Goal: Transaction & Acquisition: Purchase product/service

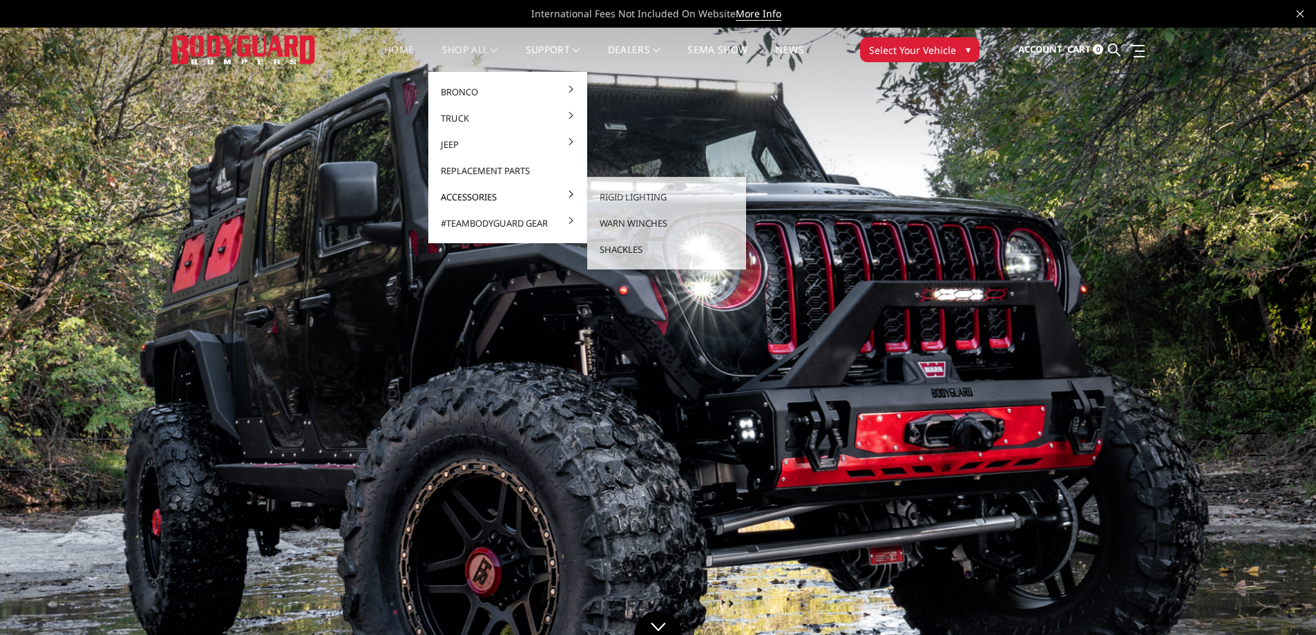
click at [454, 195] on link "Accessories" at bounding box center [508, 197] width 148 height 26
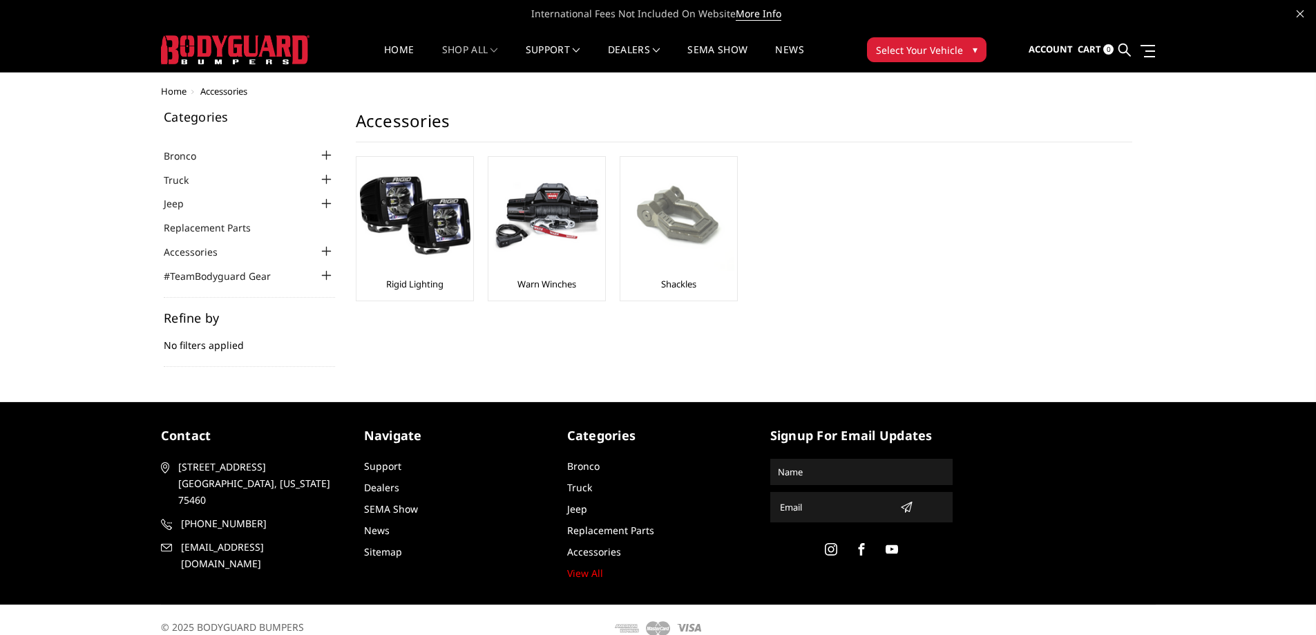
click at [689, 237] on img at bounding box center [679, 215] width 111 height 111
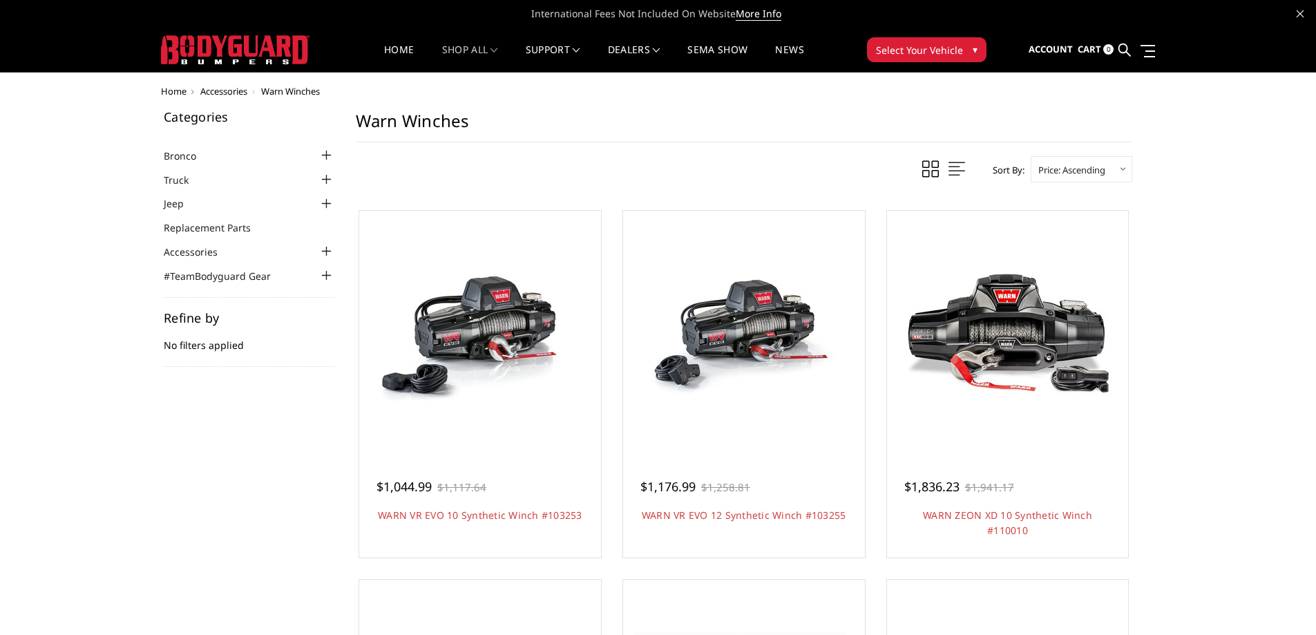
click at [1095, 159] on select "Featured Items Newest Items Best Selling A to Z Z to A By Review Price: Ascendi…" at bounding box center [1081, 169] width 102 height 26
click at [1030, 156] on select "Featured Items Newest Items Best Selling A to Z Z to A By Review Price: Ascendi…" at bounding box center [1081, 169] width 102 height 26
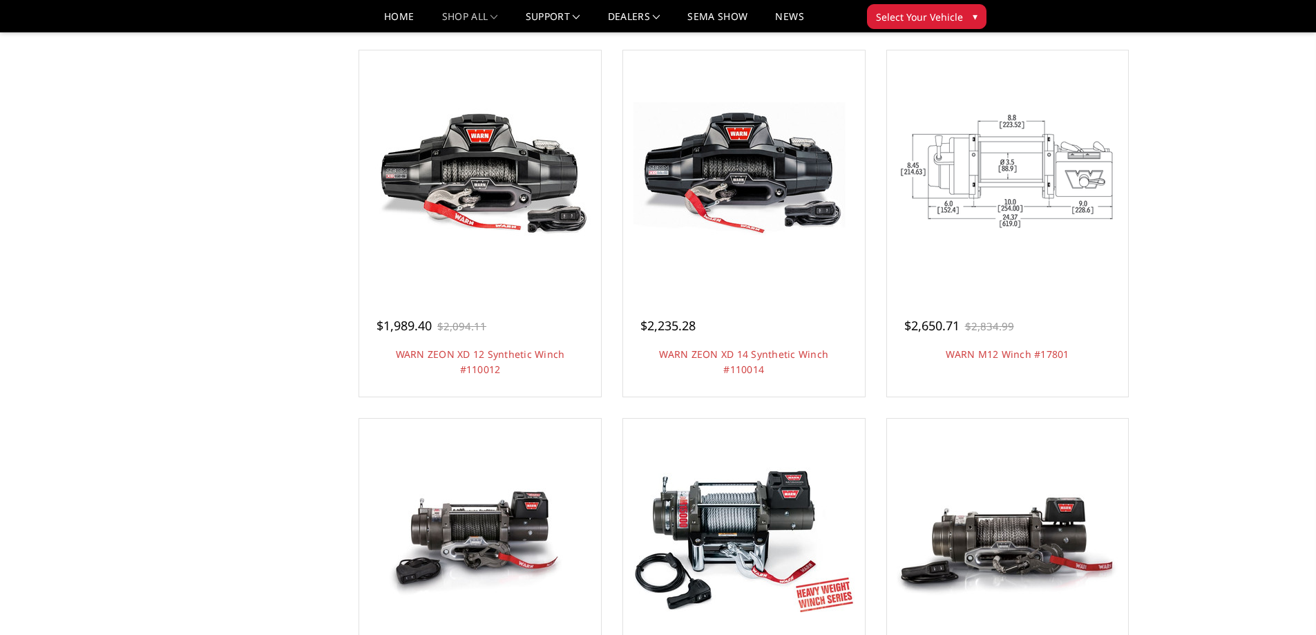
scroll to position [898, 0]
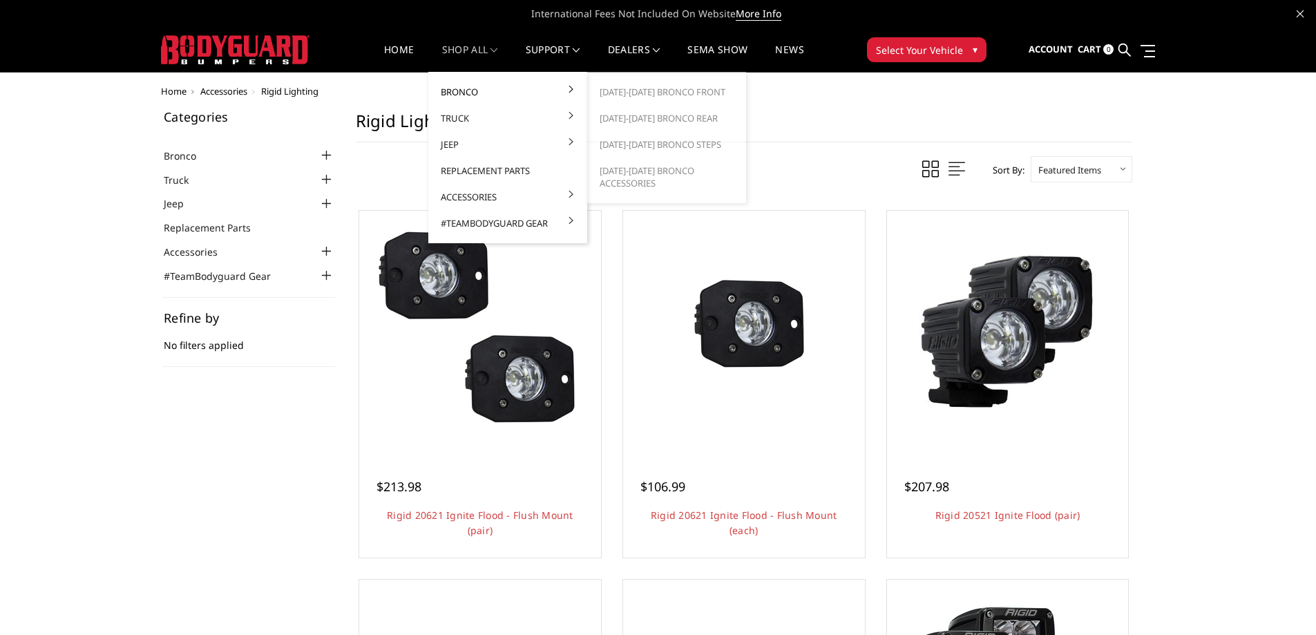
click at [458, 87] on link "Bronco" at bounding box center [508, 92] width 148 height 26
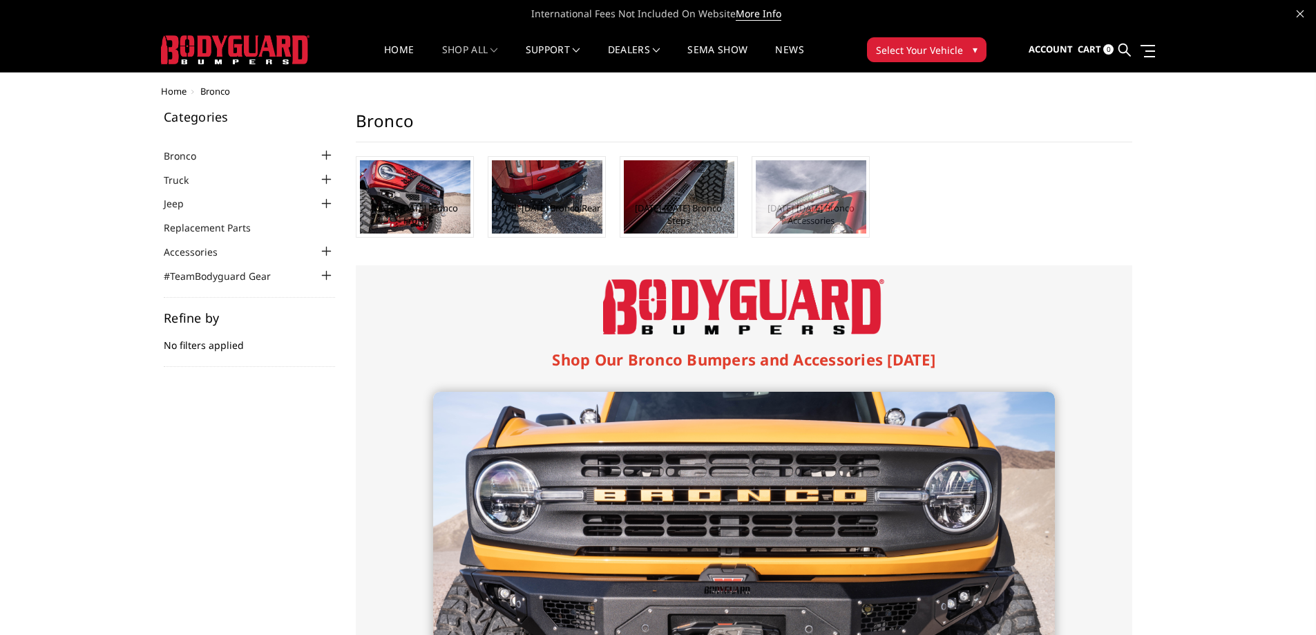
click at [814, 204] on img at bounding box center [811, 196] width 111 height 73
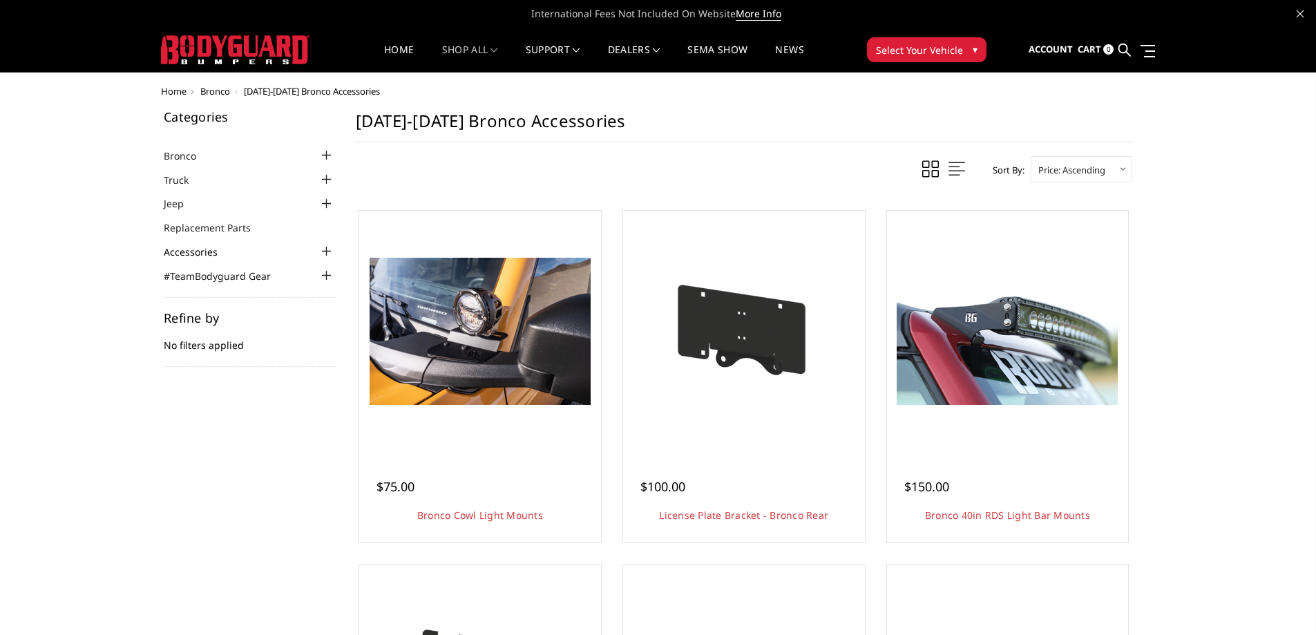
click at [202, 248] on link "Accessories" at bounding box center [199, 251] width 71 height 15
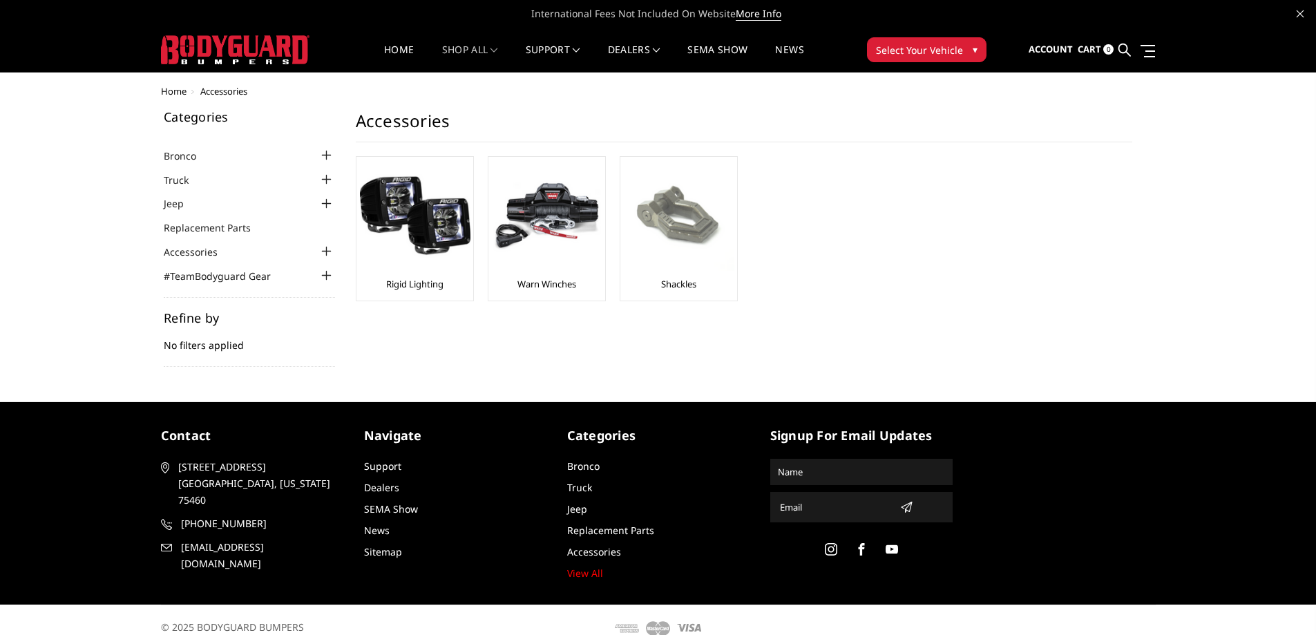
click at [683, 224] on img at bounding box center [679, 215] width 111 height 111
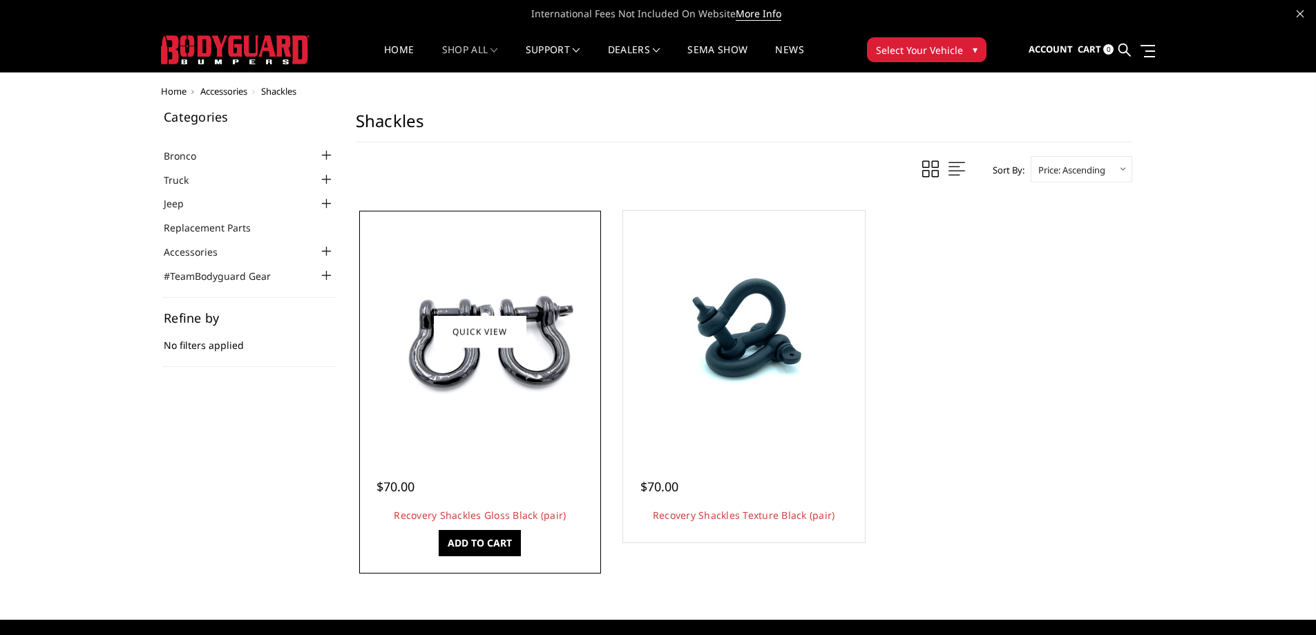
click at [534, 378] on img at bounding box center [479, 331] width 221 height 147
click at [497, 392] on img at bounding box center [479, 331] width 221 height 147
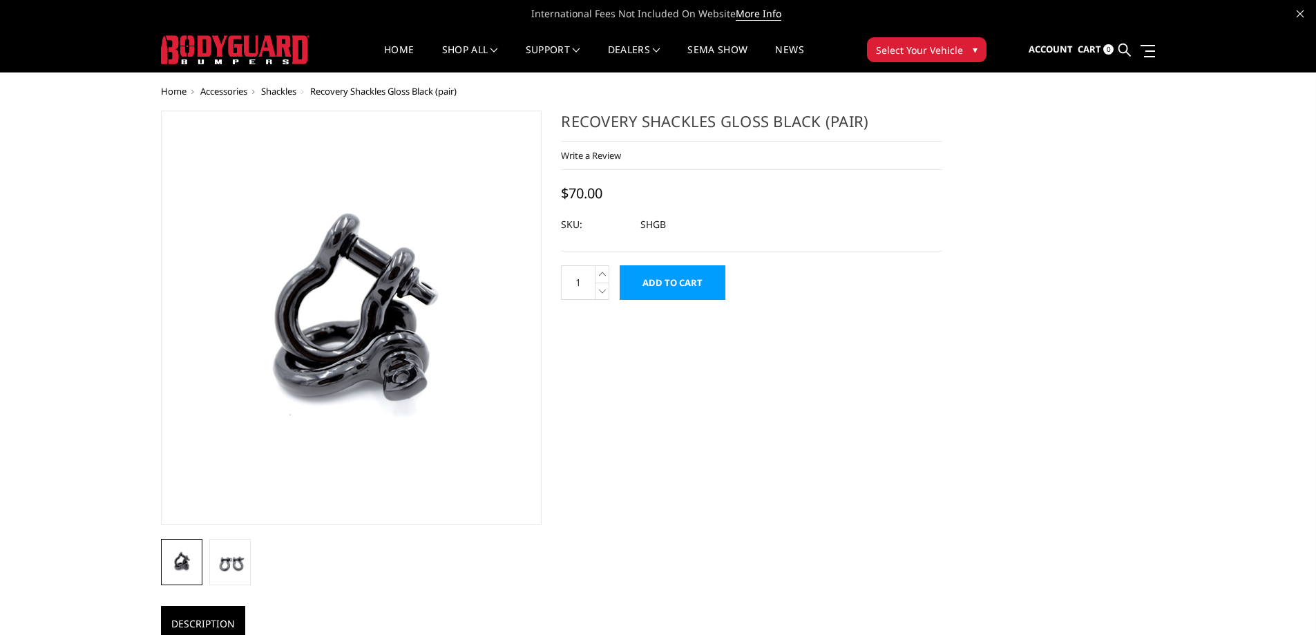
click at [678, 276] on input "Add to Cart" at bounding box center [673, 282] width 106 height 35
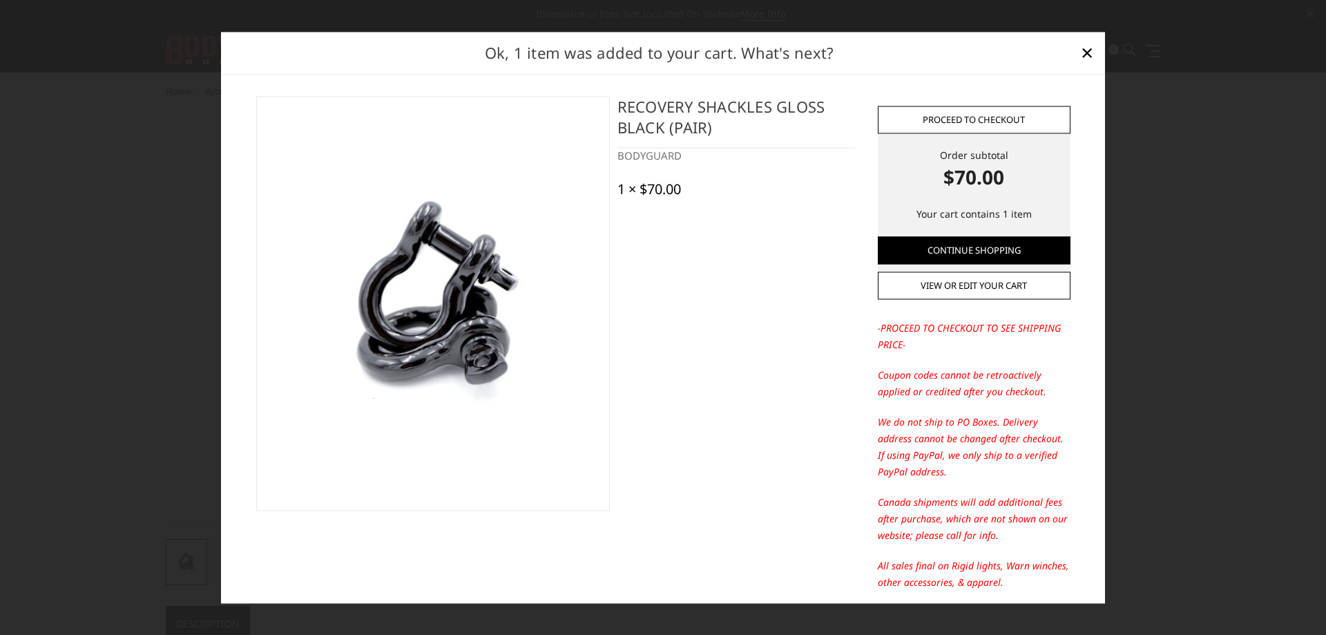
click at [944, 118] on link "Proceed to checkout" at bounding box center [974, 120] width 193 height 28
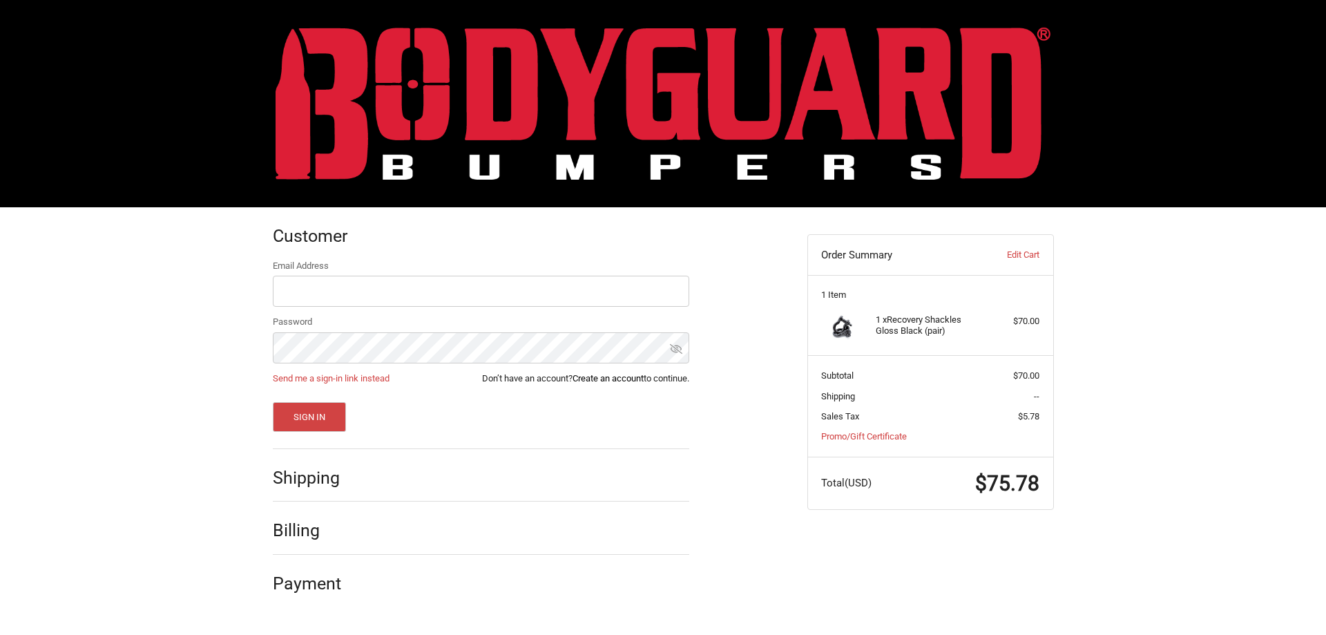
click at [609, 378] on link "Create an account" at bounding box center [608, 378] width 71 height 10
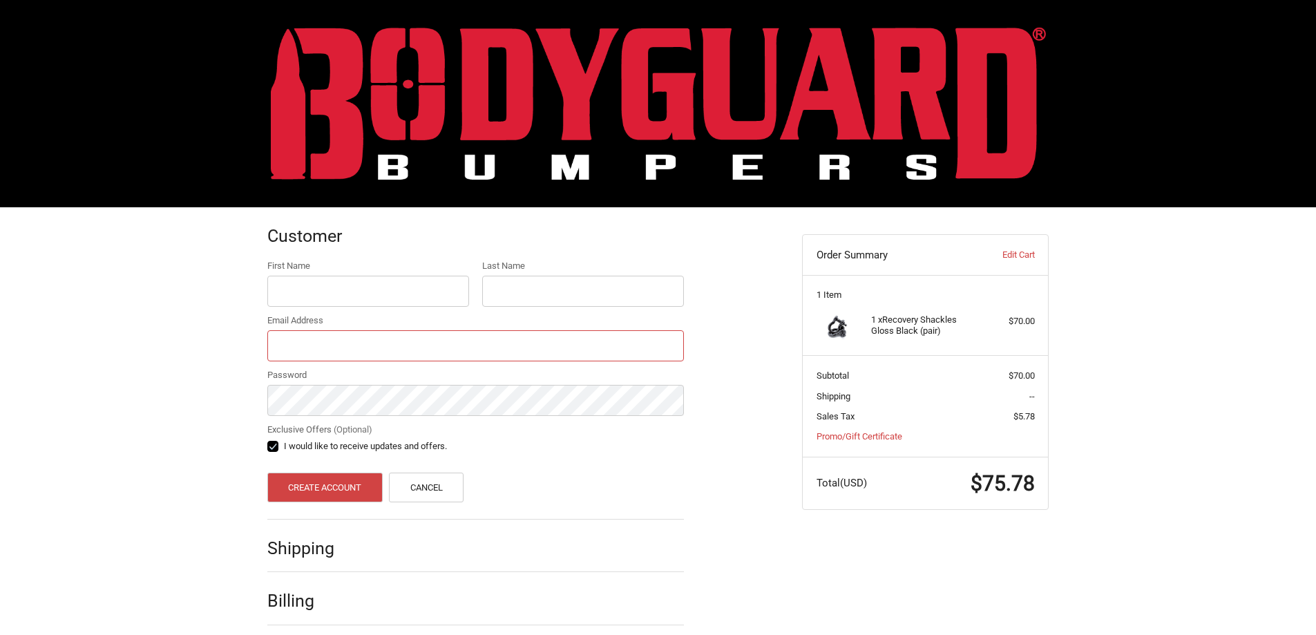
click at [383, 342] on input "Email Address" at bounding box center [475, 345] width 416 height 31
paste input "garretttatebrittany@gmail.com"
type input "garretttatebrittany@gmail.com"
click at [378, 291] on input "First Name" at bounding box center [368, 291] width 202 height 31
drag, startPoint x: 341, startPoint y: 297, endPoint x: 390, endPoint y: 297, distance: 48.3
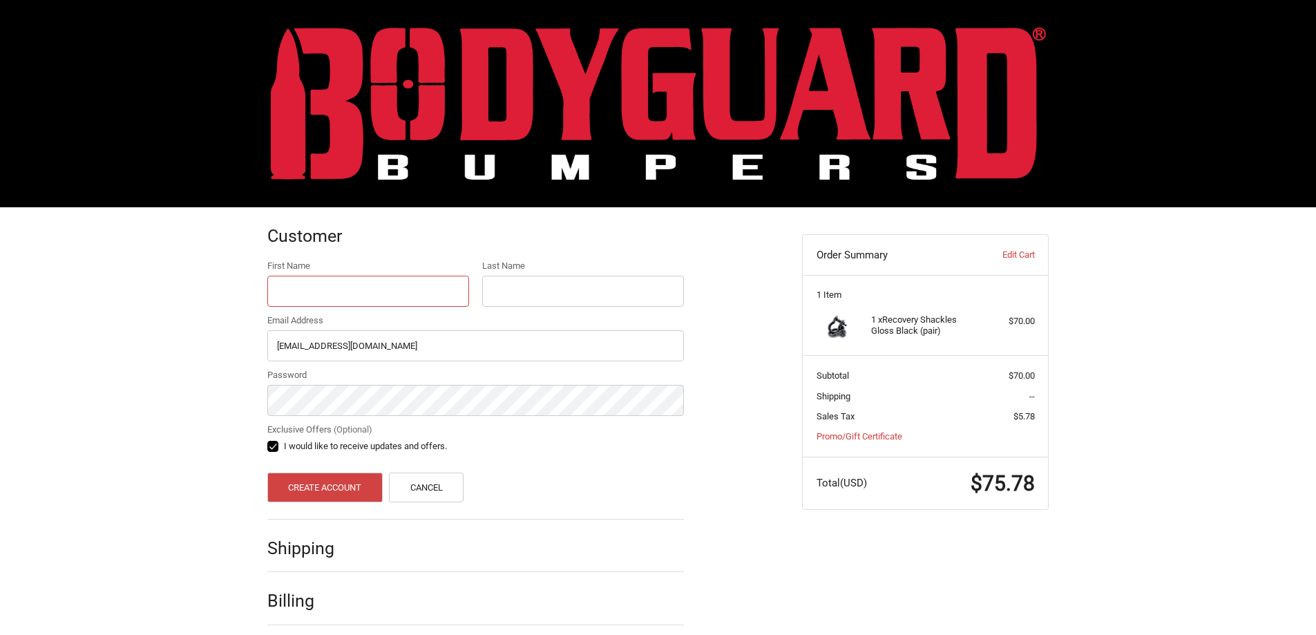
click at [342, 296] on input "First Name" at bounding box center [368, 291] width 202 height 31
paste input "Hung Le"
click at [414, 297] on input "Hung Le" at bounding box center [368, 291] width 202 height 31
drag, startPoint x: 414, startPoint y: 297, endPoint x: 436, endPoint y: 297, distance: 22.8
click at [434, 297] on input "Hung Le" at bounding box center [368, 291] width 202 height 31
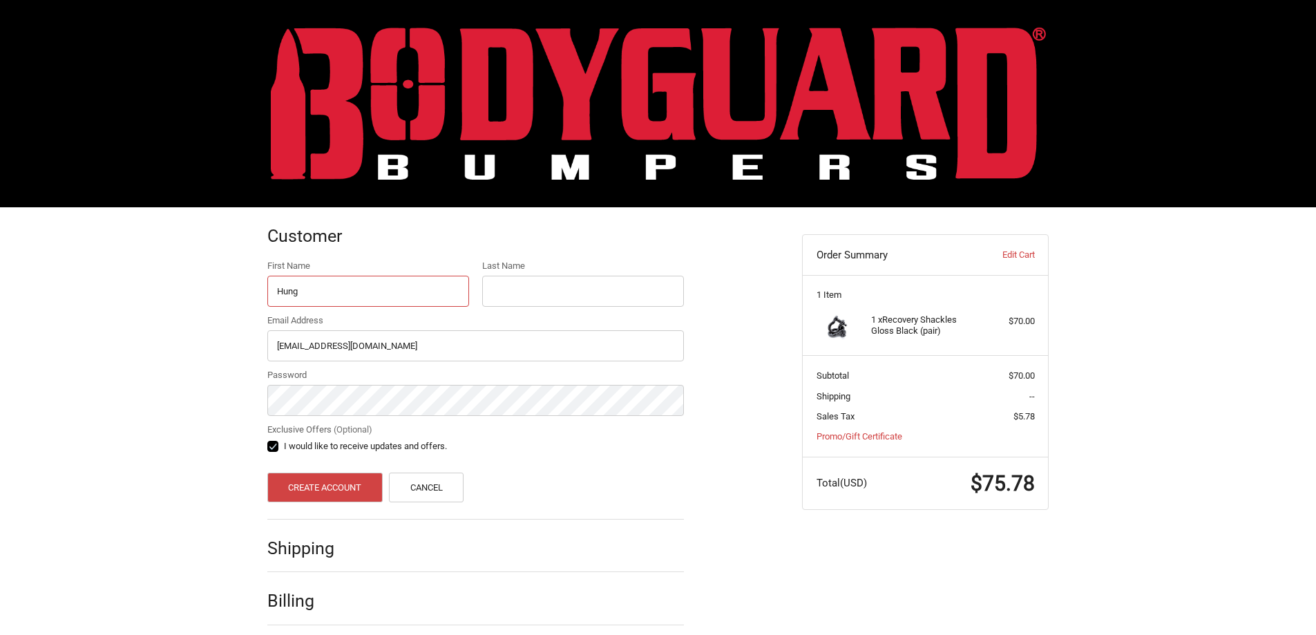
type input "Hung"
drag, startPoint x: 604, startPoint y: 293, endPoint x: 423, endPoint y: 285, distance: 181.8
click at [555, 291] on input "Last Name" at bounding box center [583, 291] width 202 height 31
paste input "Le"
type input "Le"
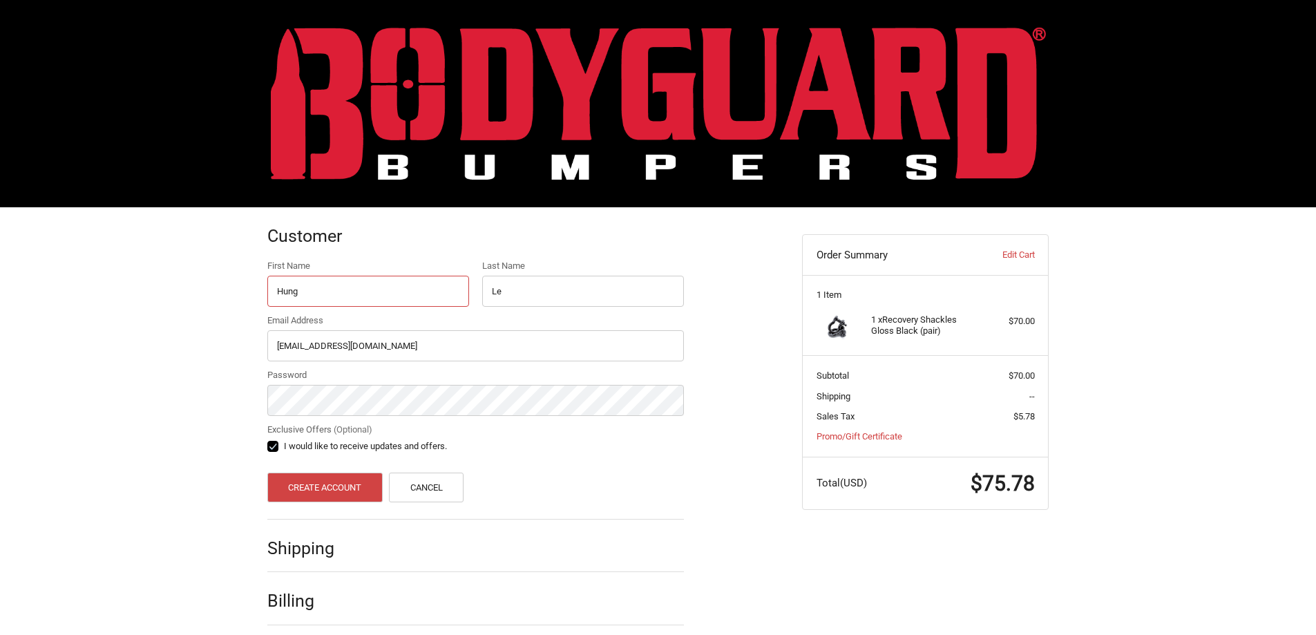
click at [405, 285] on input "Hung" at bounding box center [368, 291] width 202 height 31
type input "Hung"
click at [331, 474] on button "Create Account" at bounding box center [324, 487] width 115 height 30
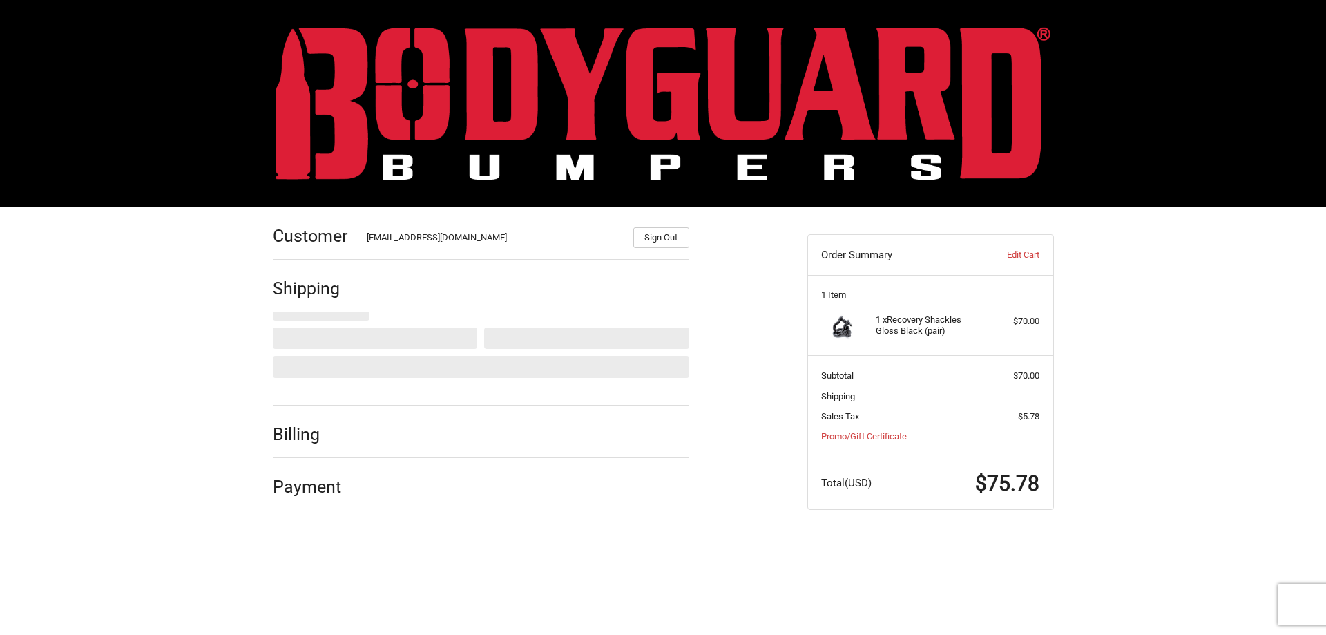
select select "US"
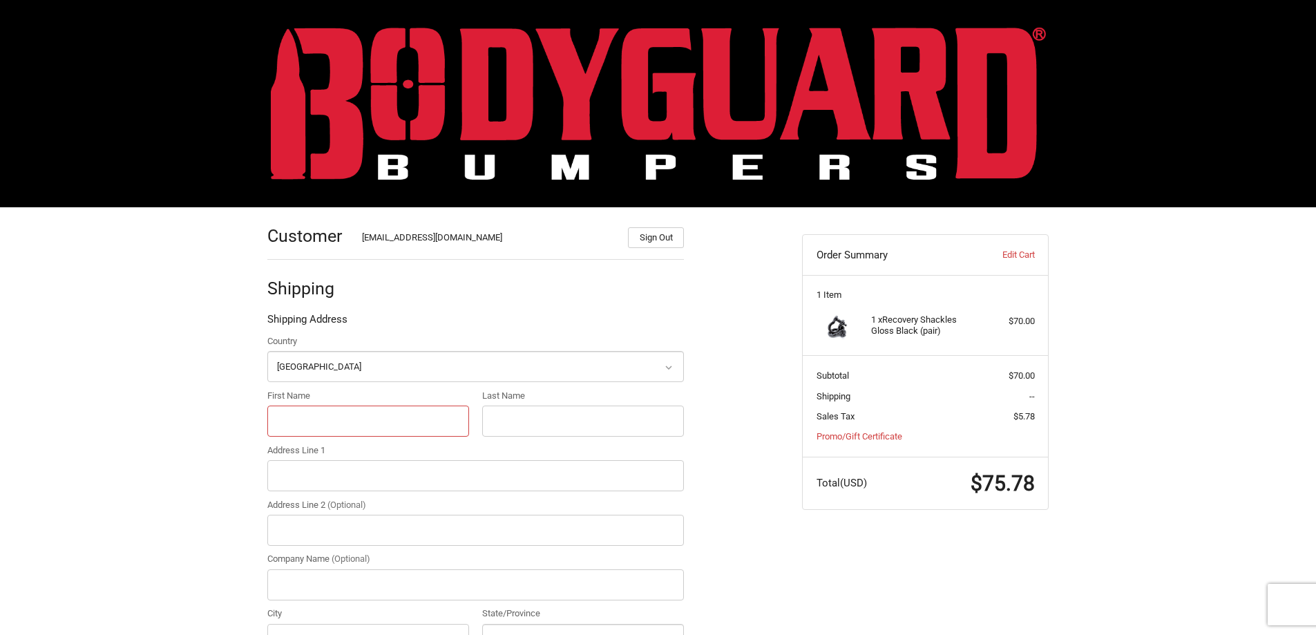
click at [340, 428] on input "First Name" at bounding box center [368, 420] width 202 height 31
paste input "Rachel James"
click at [425, 423] on input "Rachel James" at bounding box center [368, 420] width 202 height 31
drag, startPoint x: 426, startPoint y: 423, endPoint x: 571, endPoint y: 423, distance: 145.0
click at [468, 423] on input "Rachel James" at bounding box center [368, 420] width 202 height 31
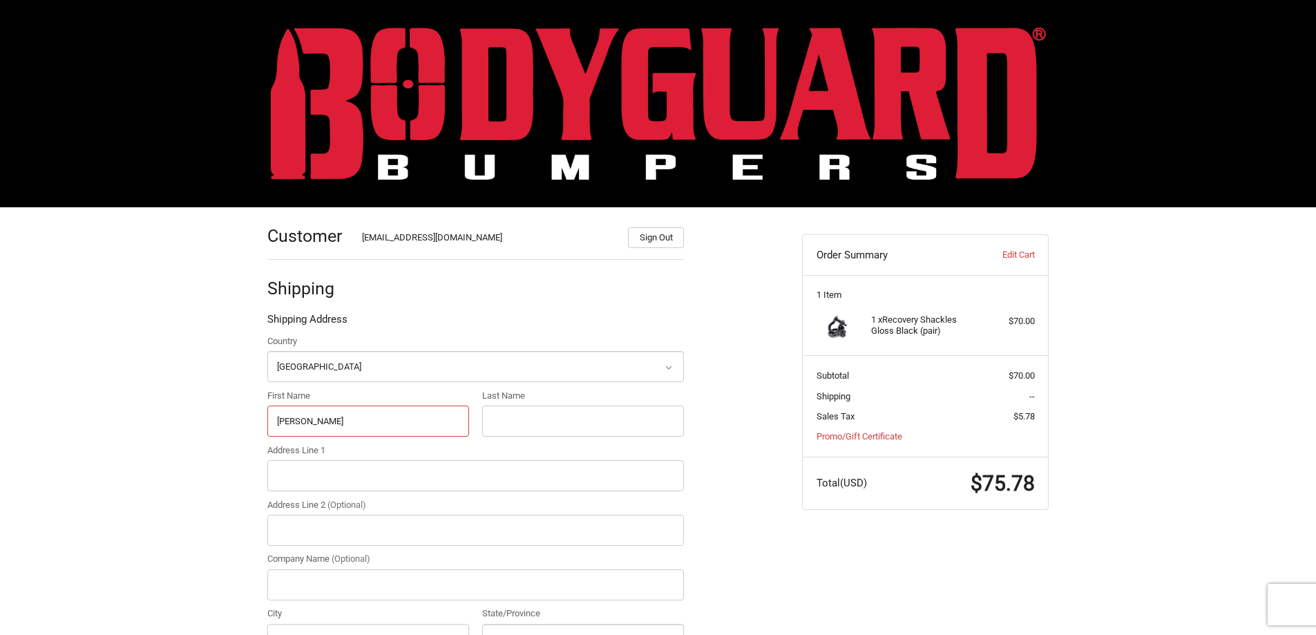
type input "Rachel"
drag, startPoint x: 617, startPoint y: 423, endPoint x: 448, endPoint y: 416, distance: 169.3
click at [576, 421] on input "Last Name" at bounding box center [583, 420] width 202 height 31
paste input "James"
type input "James"
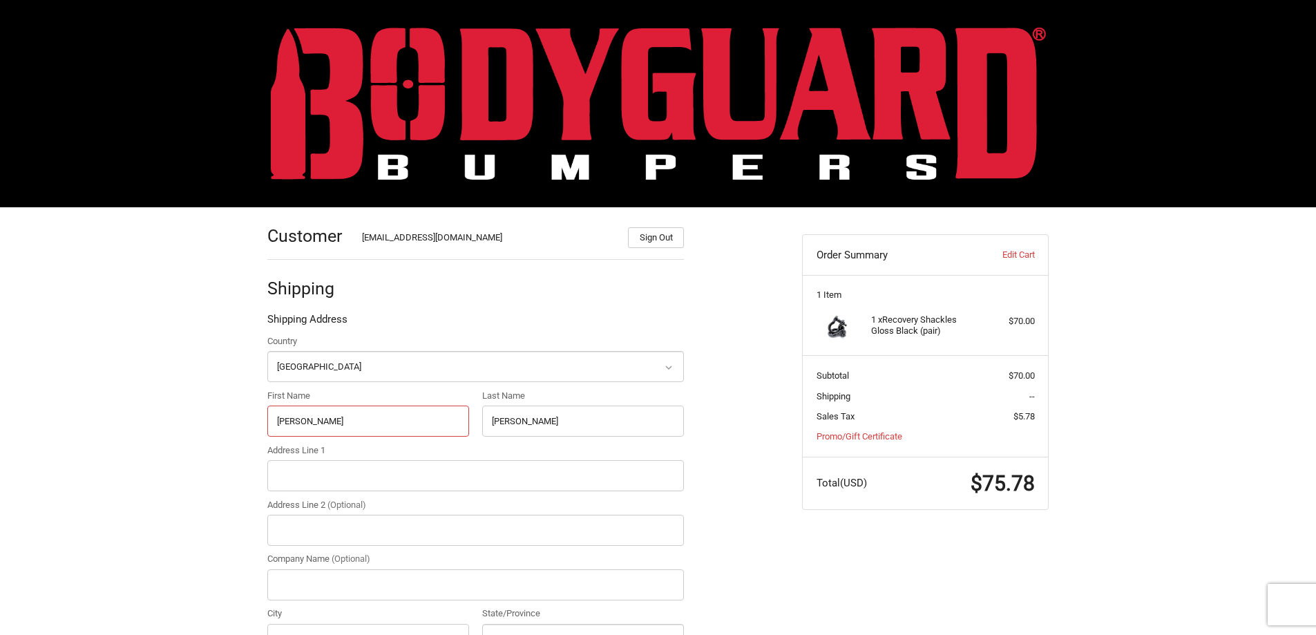
click at [412, 416] on input "Rachel" at bounding box center [368, 420] width 202 height 31
type input "Rachel"
drag, startPoint x: 320, startPoint y: 477, endPoint x: 213, endPoint y: 491, distance: 108.0
click at [315, 483] on input "Address Line 1" at bounding box center [475, 475] width 416 height 31
drag, startPoint x: 378, startPoint y: 495, endPoint x: 371, endPoint y: 491, distance: 8.3
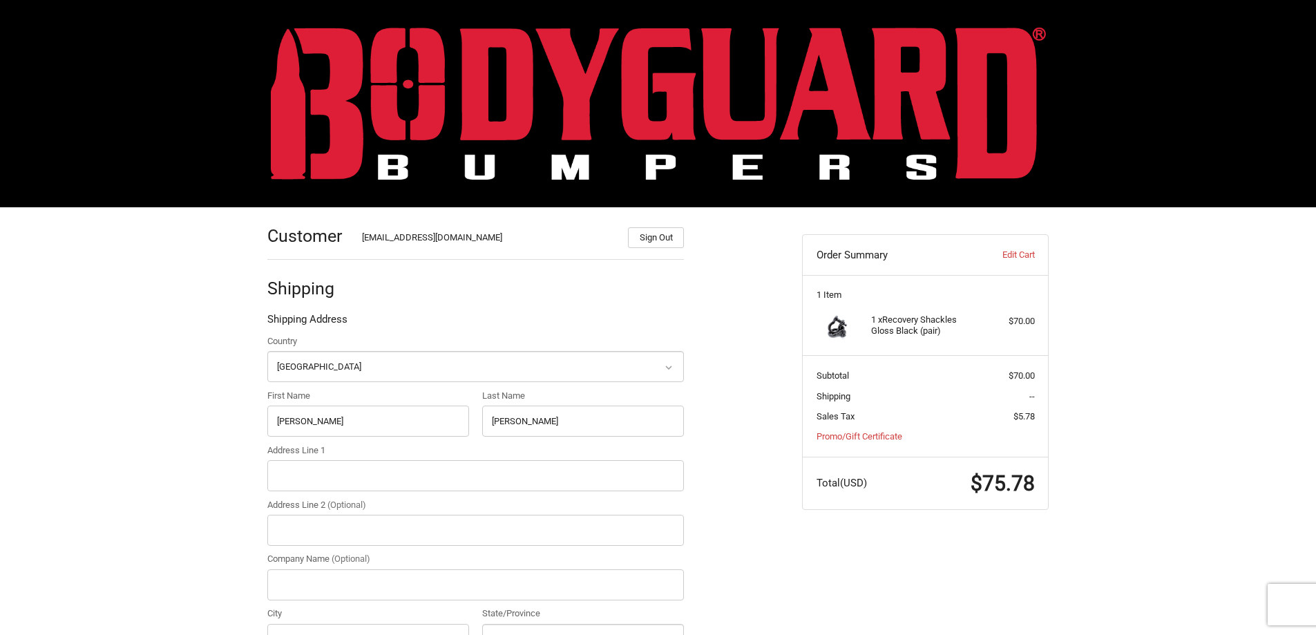
click at [376, 495] on div "Country Select a country Afghanistan Åland Islands Albania Algeria American Sam…" at bounding box center [475, 525] width 430 height 382
click at [367, 489] on input "Address Line 1" at bounding box center [475, 475] width 416 height 31
paste input "11893 Stepping Stone Dr"
type input "11893 Stepping Stone Dr"
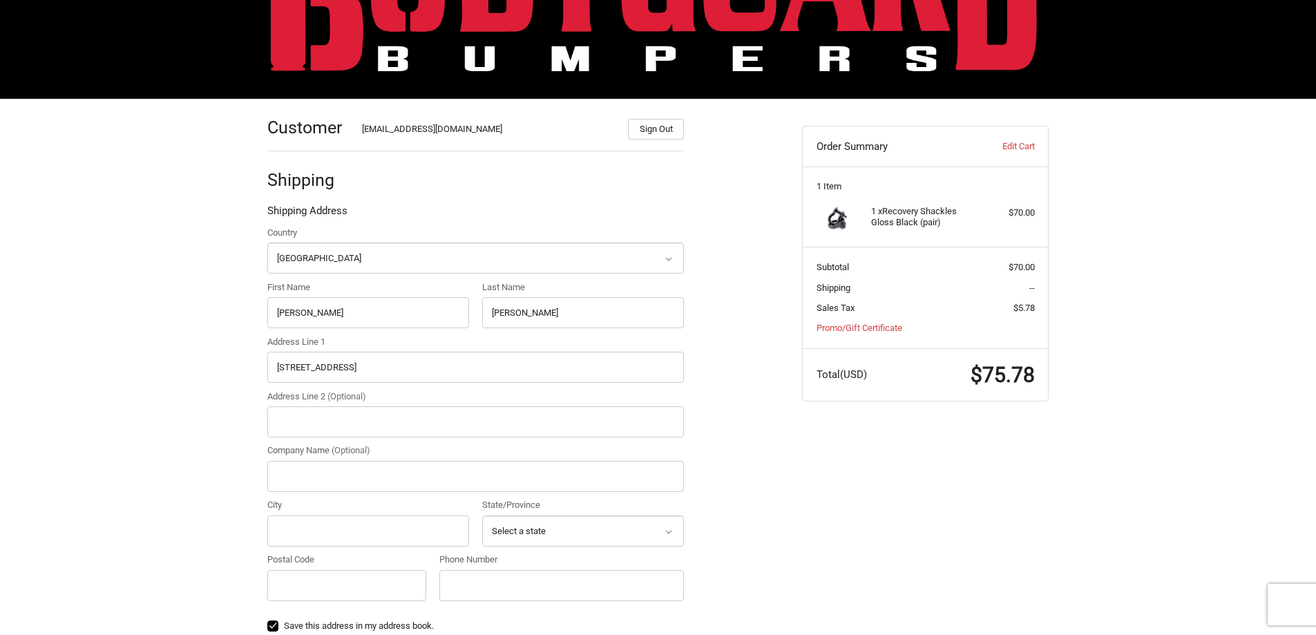
scroll to position [138, 0]
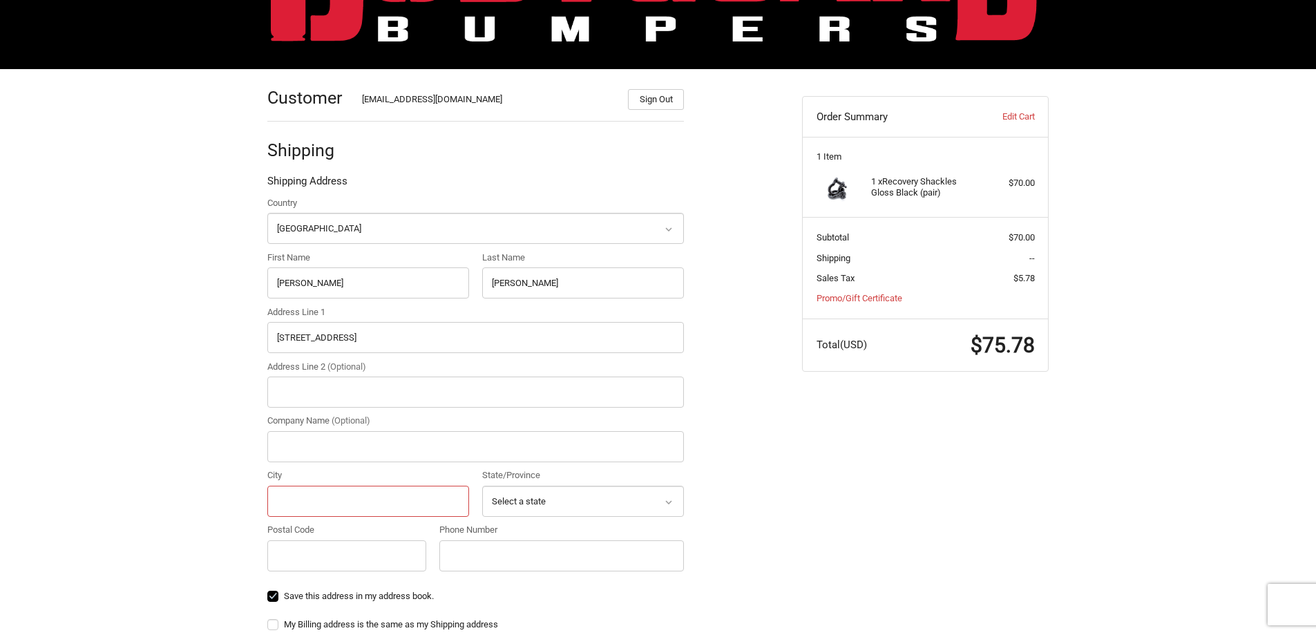
drag, startPoint x: 354, startPoint y: 499, endPoint x: 573, endPoint y: 502, distance: 219.0
click at [355, 499] on input "City" at bounding box center [368, 501] width 202 height 31
paste input "Fishers"
type input "Fishers"
click at [622, 498] on select "Select a state Alabama Alaska American Samoa Arizona Arkansas Armed Forces Amer…" at bounding box center [583, 501] width 202 height 31
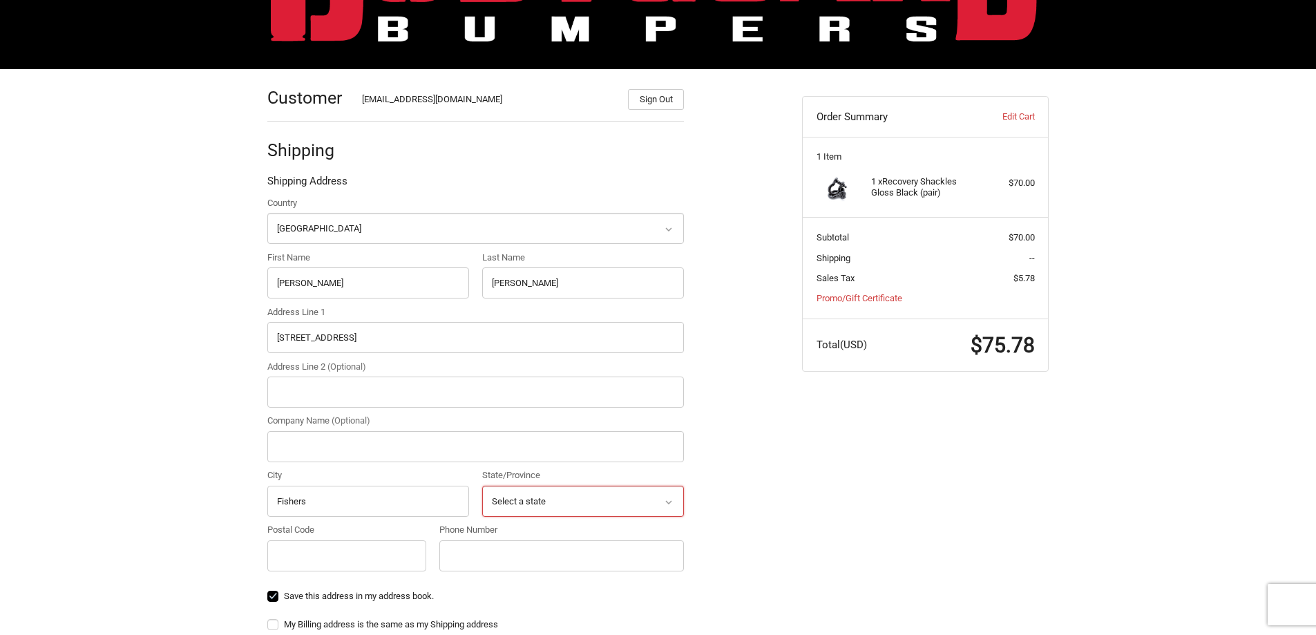
select select "IN"
click at [482, 486] on select "Select a state Alabama Alaska American Samoa Arizona Arkansas Armed Forces Amer…" at bounding box center [583, 501] width 202 height 31
drag, startPoint x: 881, startPoint y: 499, endPoint x: 326, endPoint y: 458, distance: 556.8
click at [865, 497] on div "Customer garretttatebrittany@gmail.com Sign Out Shipping Shipping Address Count…" at bounding box center [658, 515] width 829 height 893
click at [372, 568] on input "Postal Code" at bounding box center [346, 555] width 159 height 31
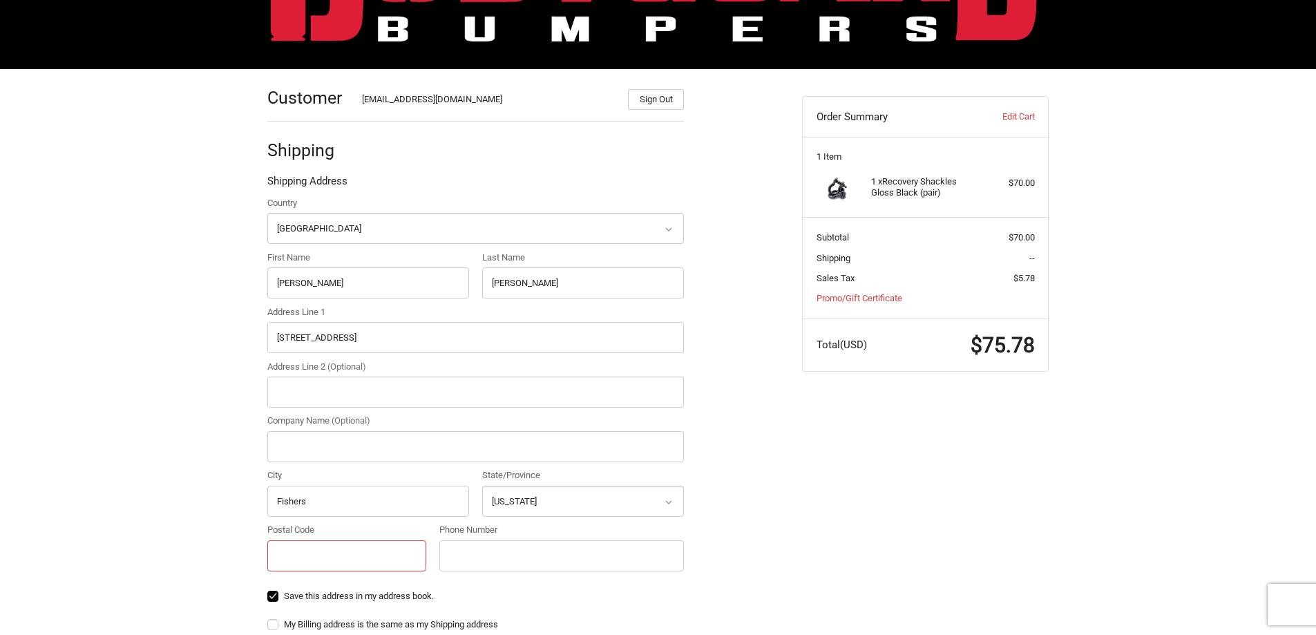
paste input "46037"
type input "46037"
click at [539, 555] on input "Phone Number" at bounding box center [561, 555] width 244 height 31
click at [548, 552] on input "Phone Number" at bounding box center [561, 555] width 244 height 31
paste input "8636707123"
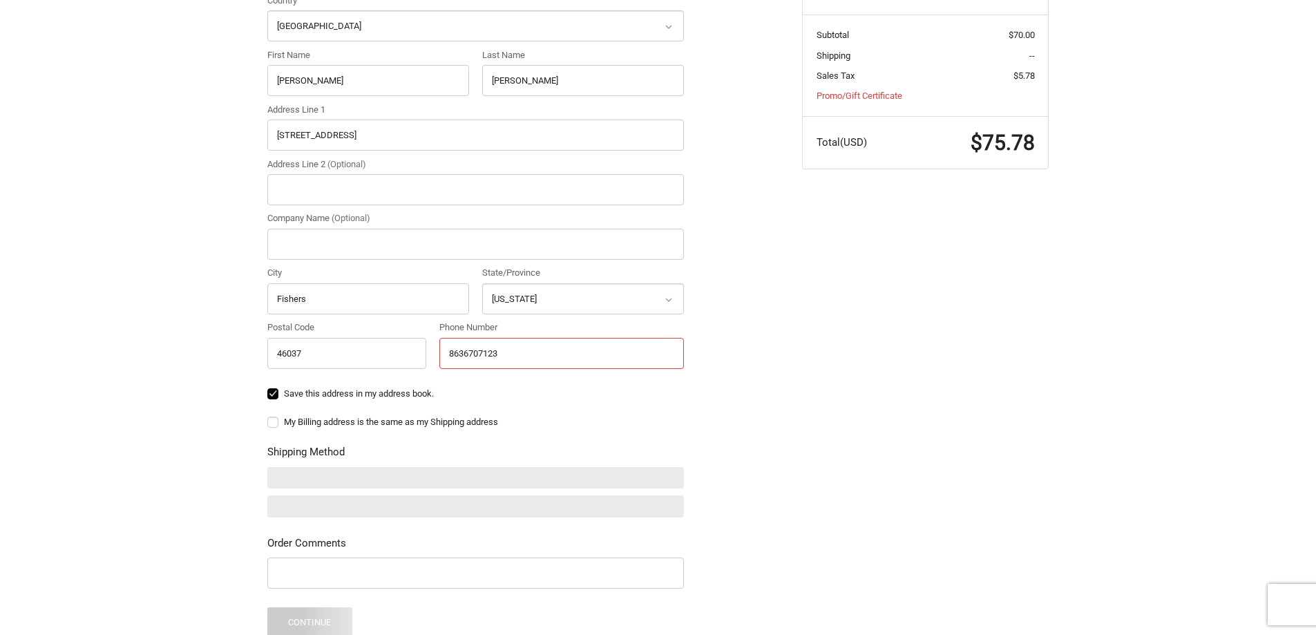
scroll to position [414, 0]
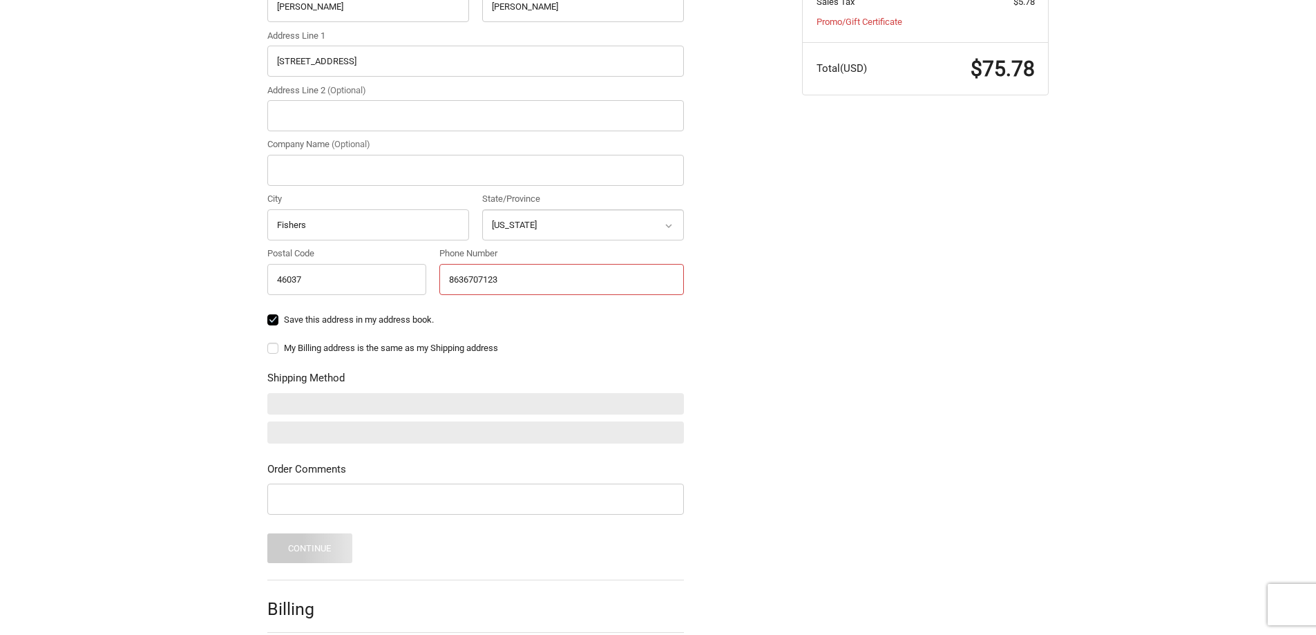
type input "8636707123"
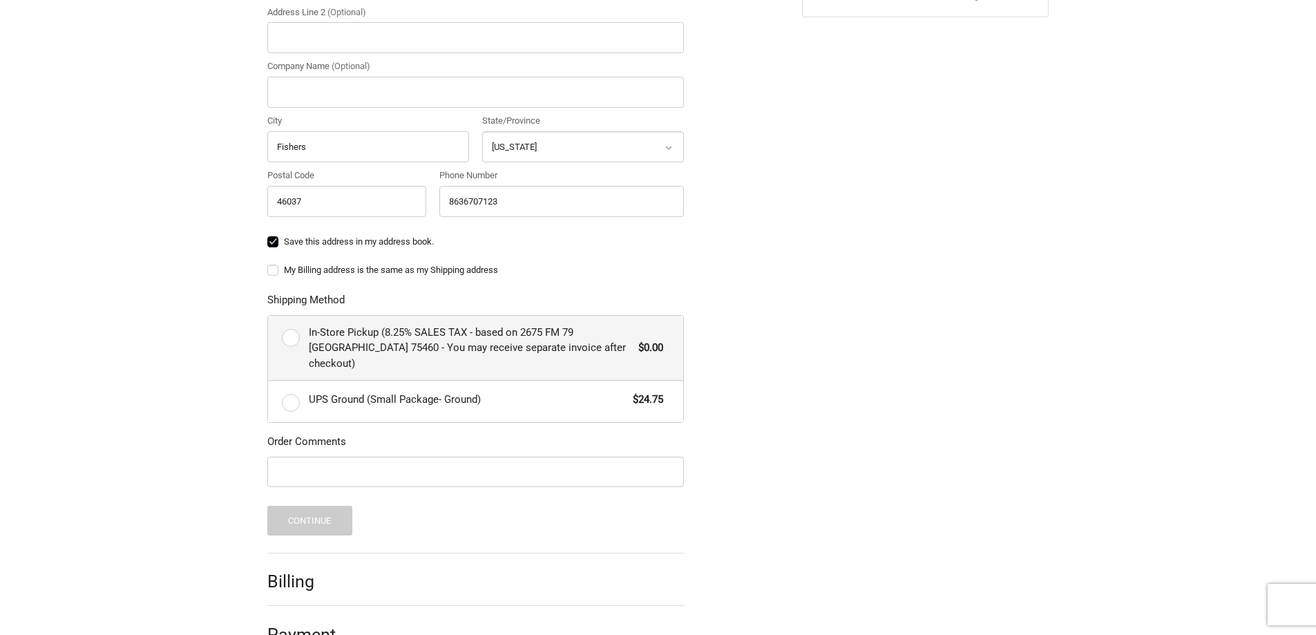
scroll to position [513, 0]
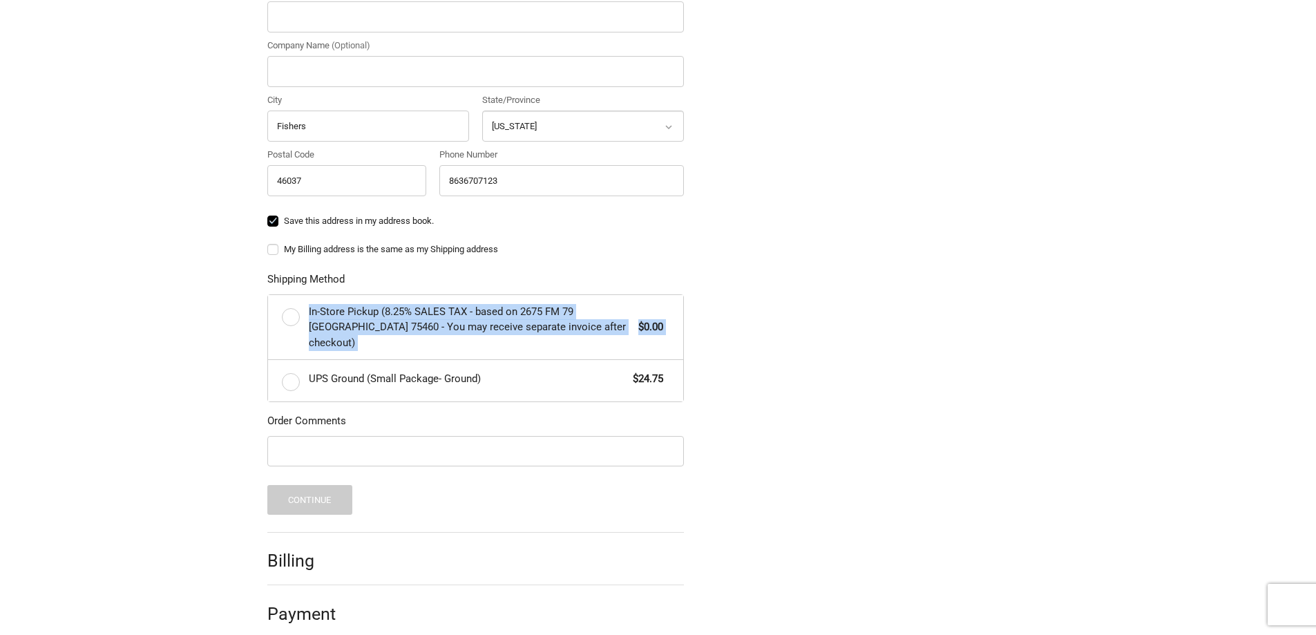
drag, startPoint x: 299, startPoint y: 318, endPoint x: 195, endPoint y: 383, distance: 121.9
click at [195, 383] on div "Customer garretttatebrittany@gmail.com Sign Out Shipping Shipping Address Count…" at bounding box center [658, 172] width 1316 height 957
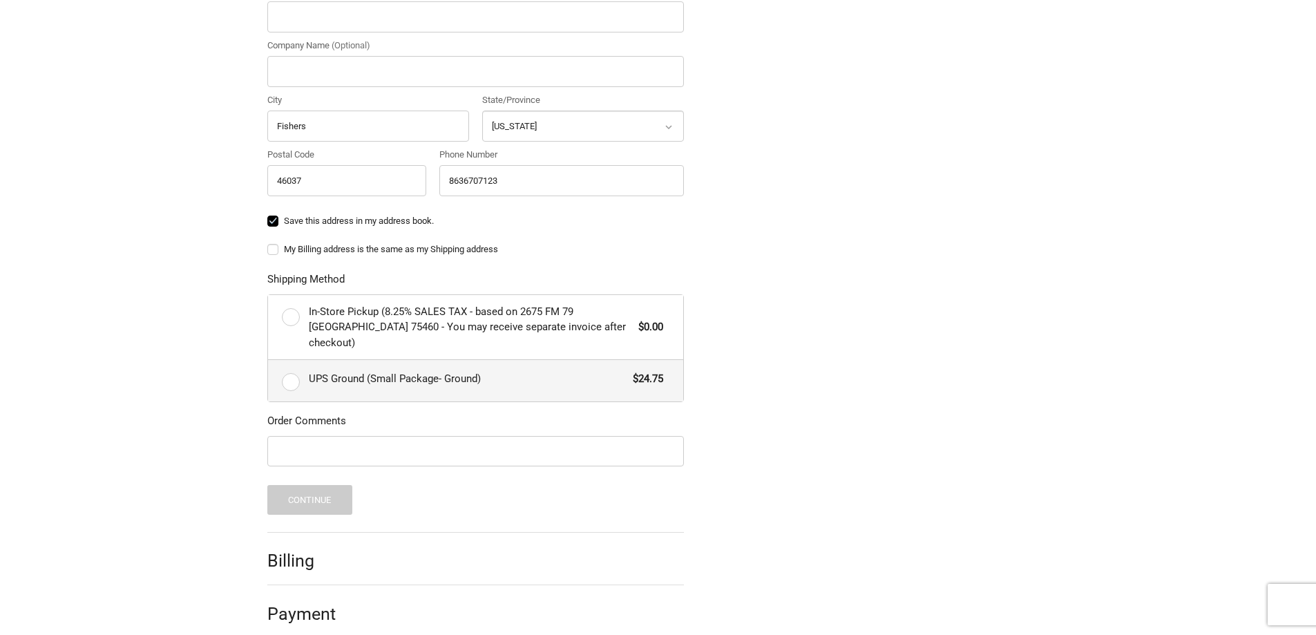
click at [327, 371] on span "UPS Ground (Small Package- Ground)" at bounding box center [468, 379] width 318 height 16
click at [269, 361] on input "UPS Ground (Small Package- Ground) $24.75" at bounding box center [268, 360] width 1 height 1
radio input "true"
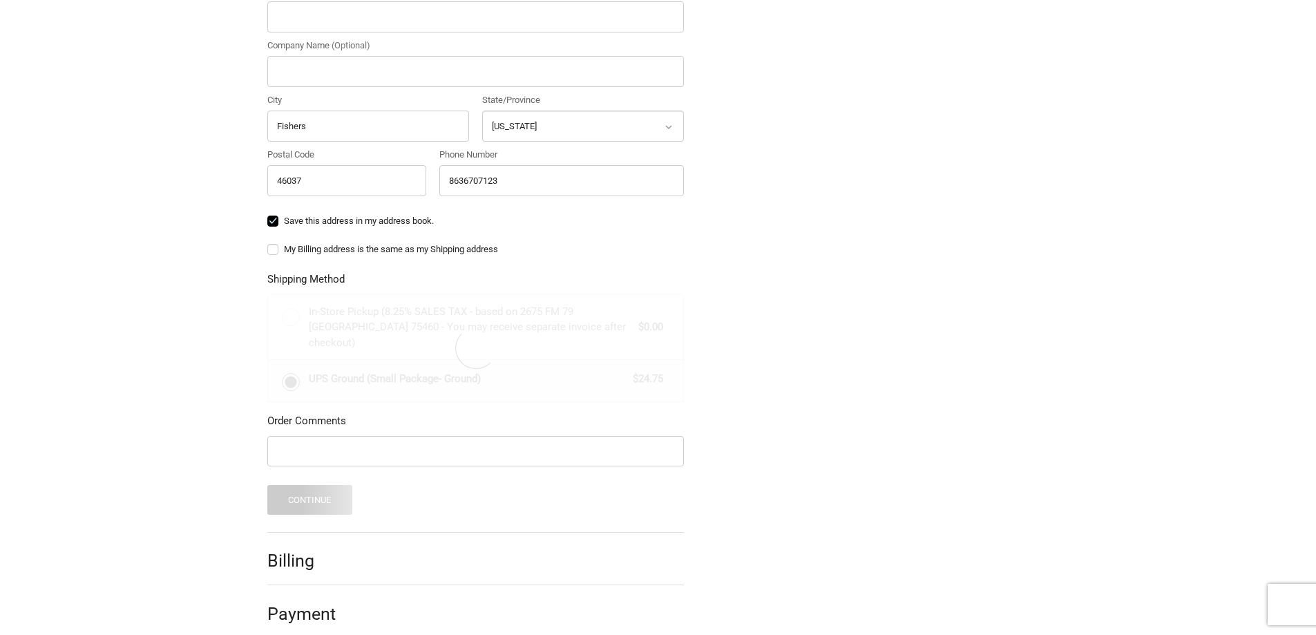
click at [126, 368] on div "Customer garretttatebrittany@gmail.com Sign Out Shipping Shipping Address Count…" at bounding box center [658, 172] width 1316 height 957
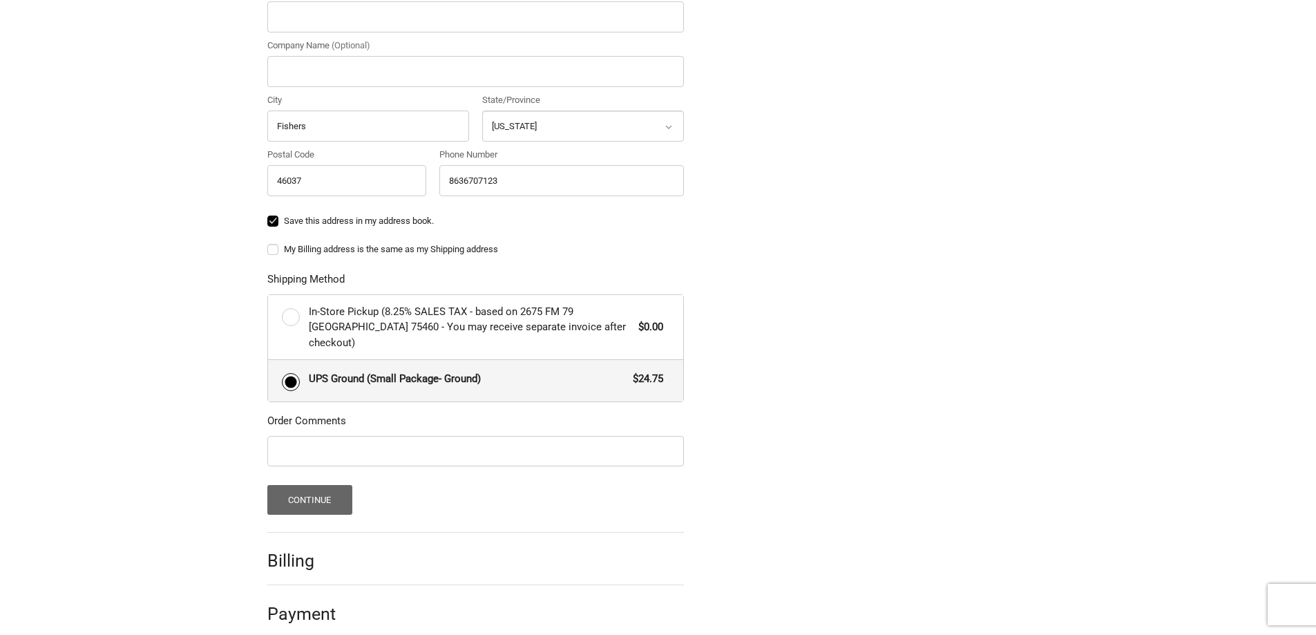
click at [332, 499] on li "Shipping Shipping Address Country Select a country Afghanistan Åland Islands Al…" at bounding box center [475, 139] width 416 height 785
click at [324, 485] on button "Continue" at bounding box center [309, 500] width 85 height 30
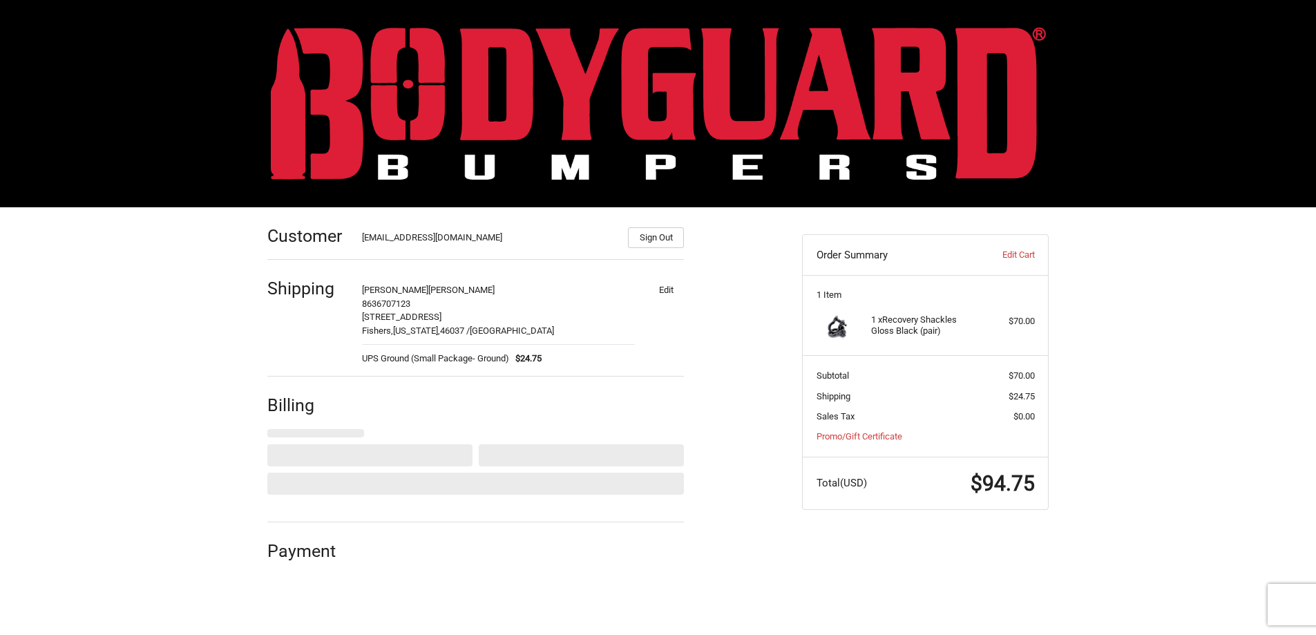
select select "US"
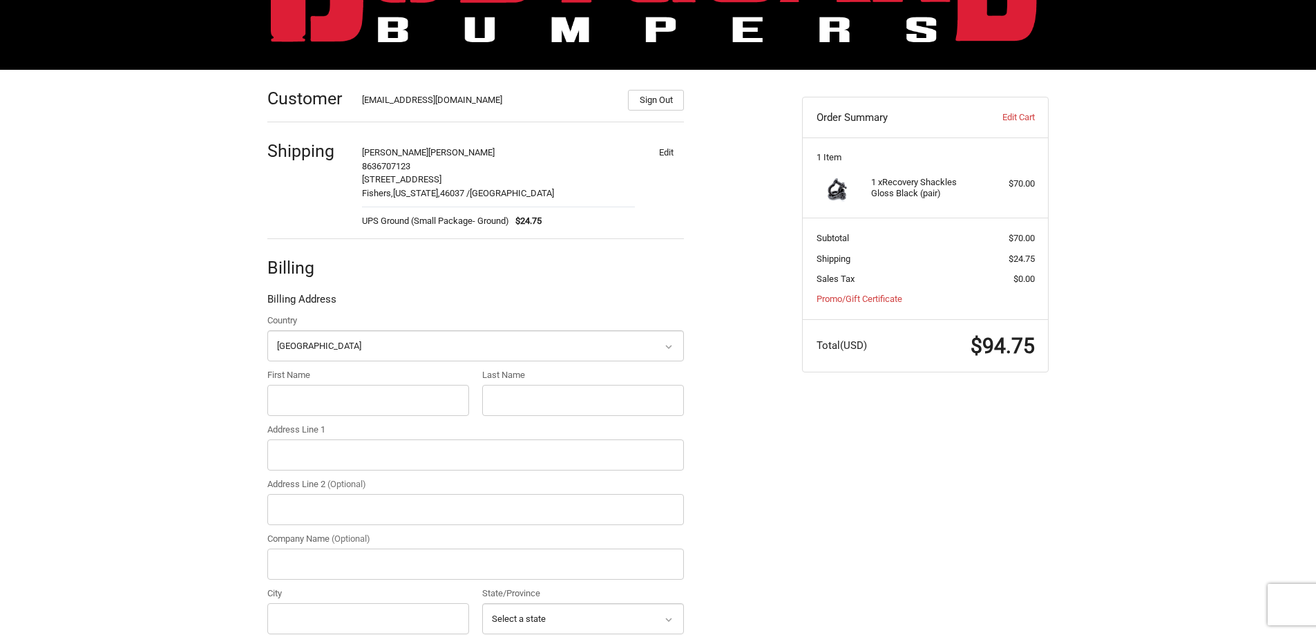
scroll to position [138, 0]
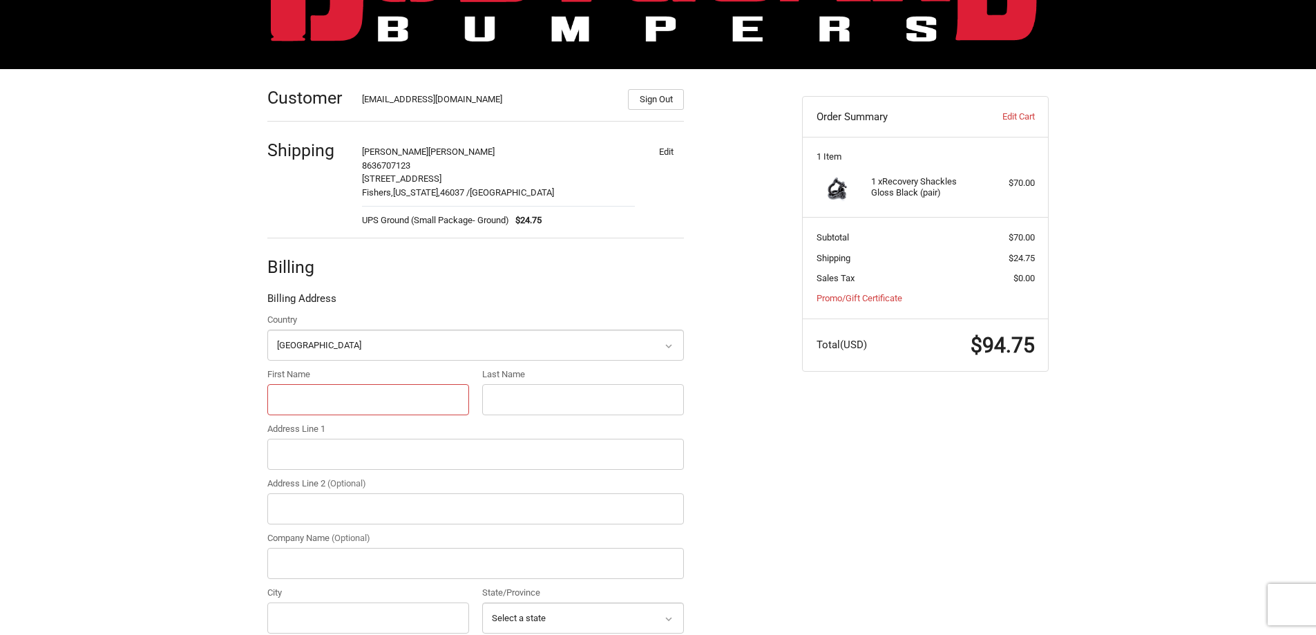
drag, startPoint x: 296, startPoint y: 392, endPoint x: 434, endPoint y: 395, distance: 138.2
click at [298, 392] on input "First Name" at bounding box center [368, 399] width 202 height 31
paste input "Hung Le"
click at [443, 395] on input "Hung Le" at bounding box center [368, 399] width 202 height 31
drag, startPoint x: 443, startPoint y: 395, endPoint x: 584, endPoint y: 396, distance: 140.9
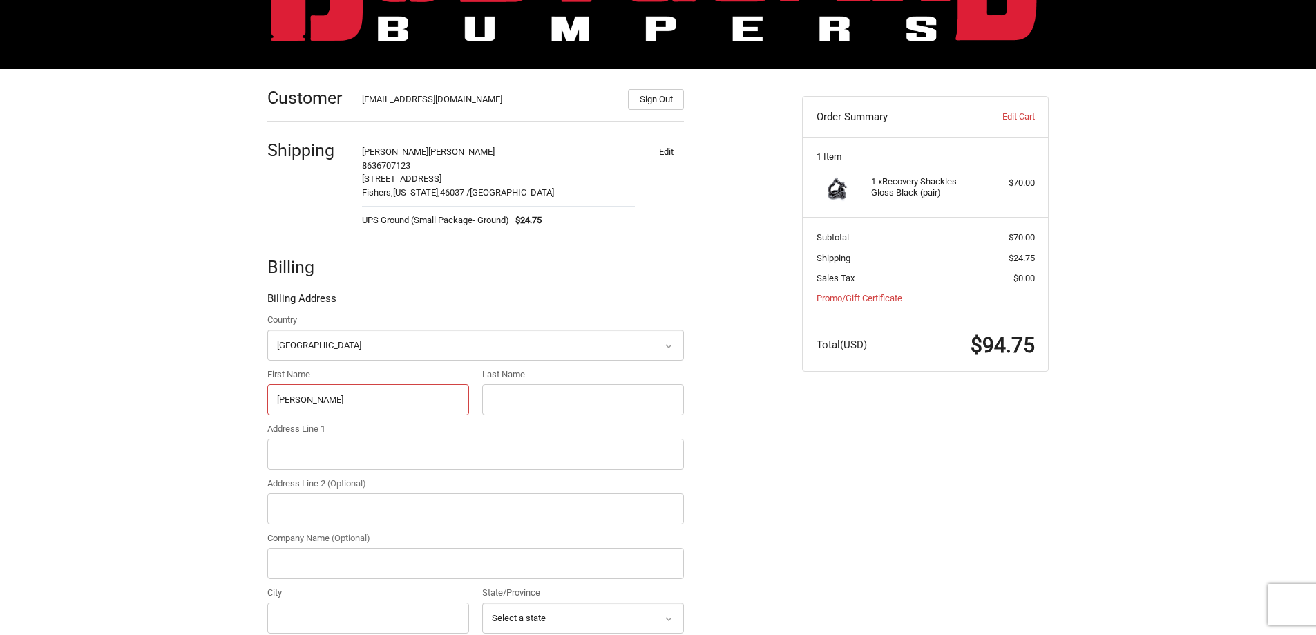
click at [461, 396] on input "Hung Le" at bounding box center [368, 399] width 202 height 31
type input "Hung"
drag, startPoint x: 584, startPoint y: 396, endPoint x: 467, endPoint y: 394, distance: 117.4
click at [547, 396] on input "Last Name" at bounding box center [583, 399] width 202 height 31
paste input "Le"
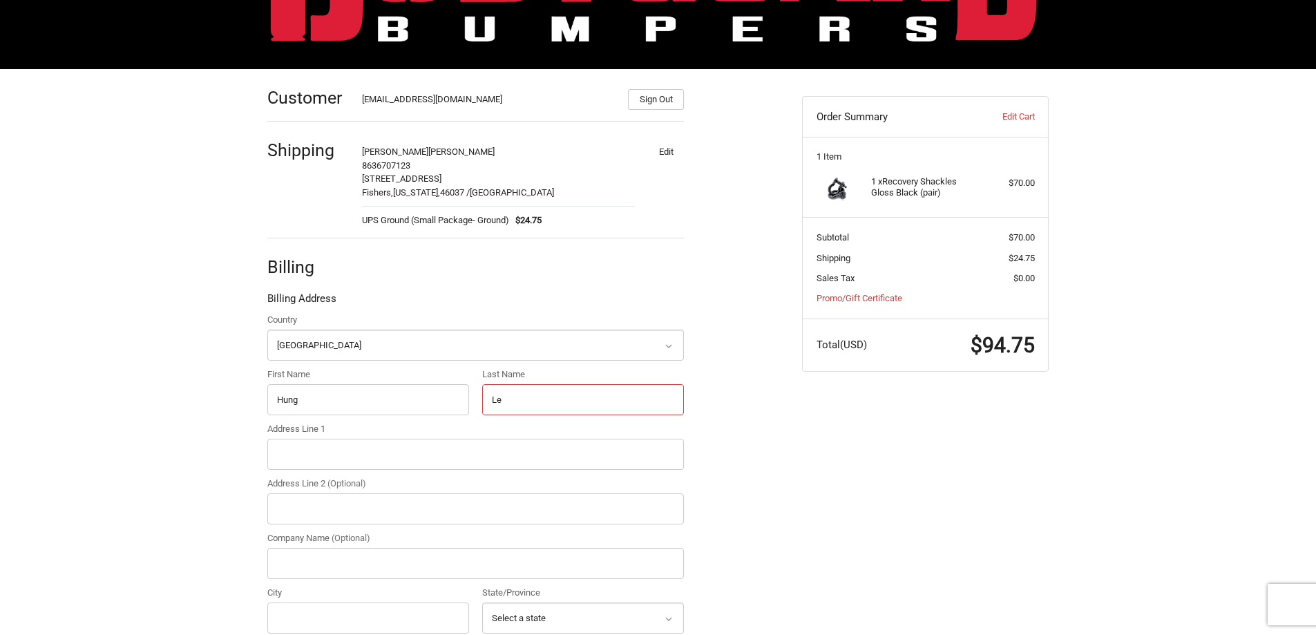
type input "Le"
click at [398, 398] on input "Hung" at bounding box center [368, 399] width 202 height 31
type input "Hung"
drag, startPoint x: 316, startPoint y: 455, endPoint x: 75, endPoint y: 431, distance: 242.2
click at [311, 455] on input "Address Line 1" at bounding box center [475, 454] width 416 height 31
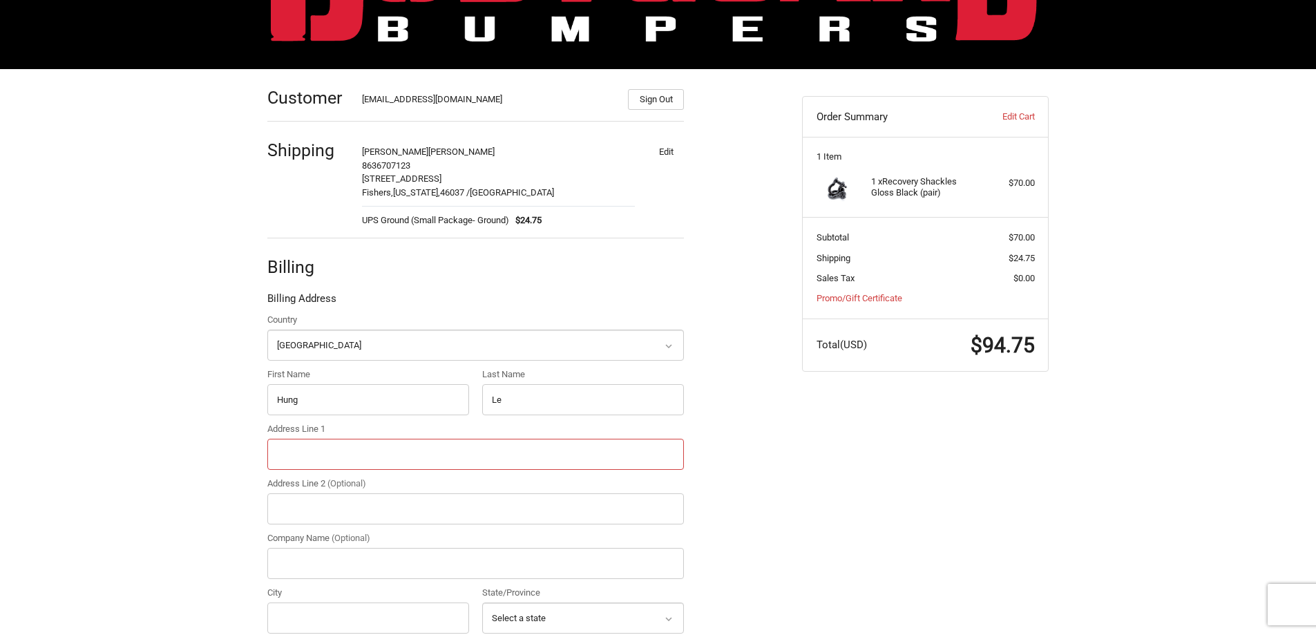
click at [323, 444] on input "Address Line 1" at bounding box center [475, 454] width 416 height 31
paste input "22613 102nd Pl SE"
type input "22613 102nd Pl SE"
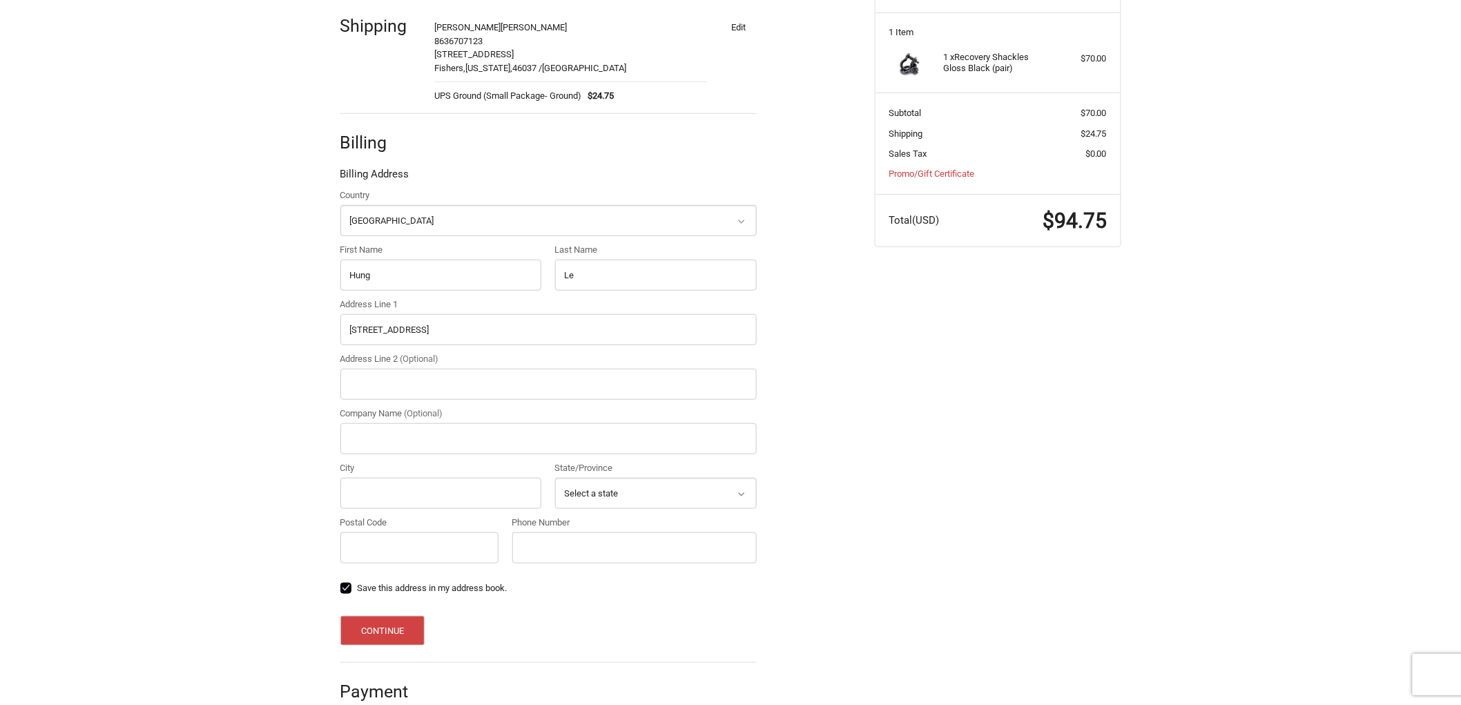
scroll to position [286, 0]
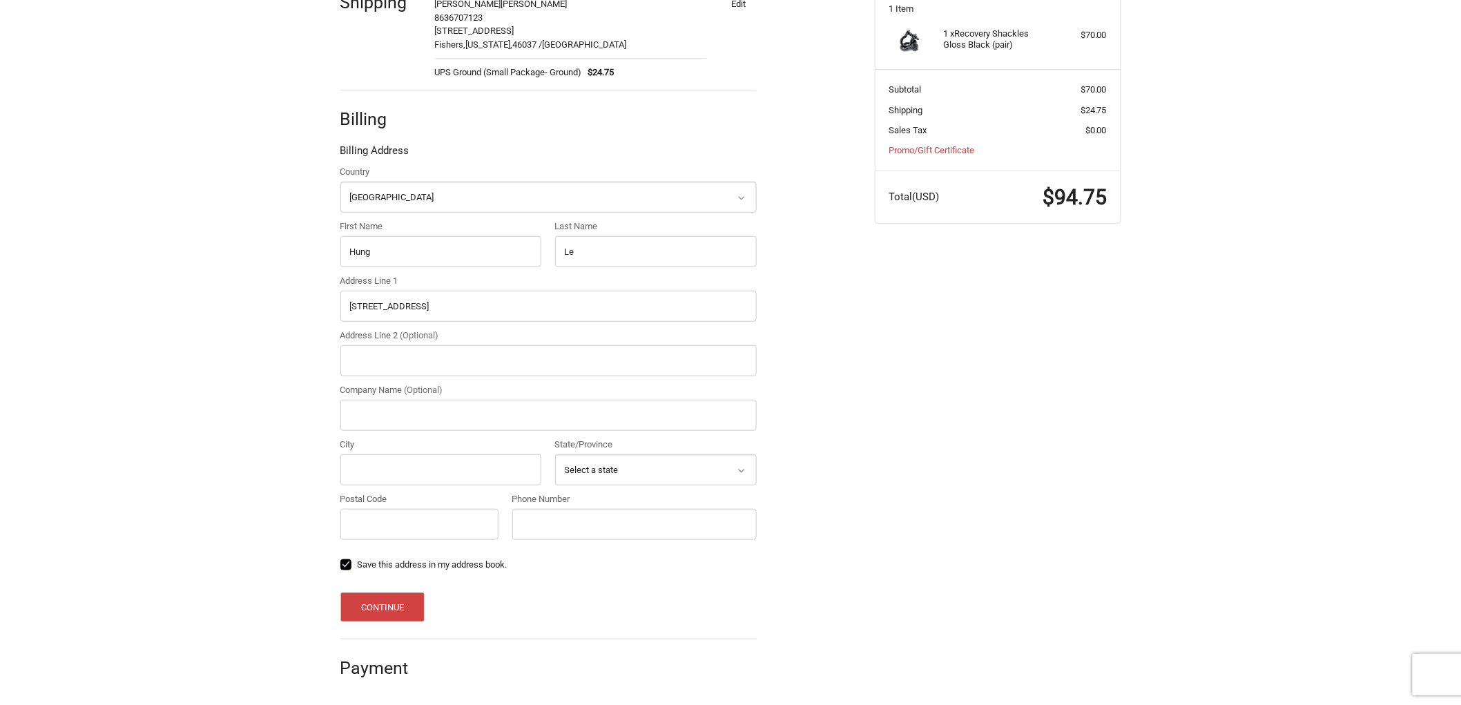
click at [443, 452] on div "City" at bounding box center [441, 462] width 202 height 48
click at [437, 468] on input "City" at bounding box center [441, 469] width 202 height 31
paste input "Kent"
type input "Kent"
click at [707, 457] on select "Select a state Alabama Alaska American Samoa Arizona Arkansas Armed Forces Amer…" at bounding box center [656, 469] width 202 height 31
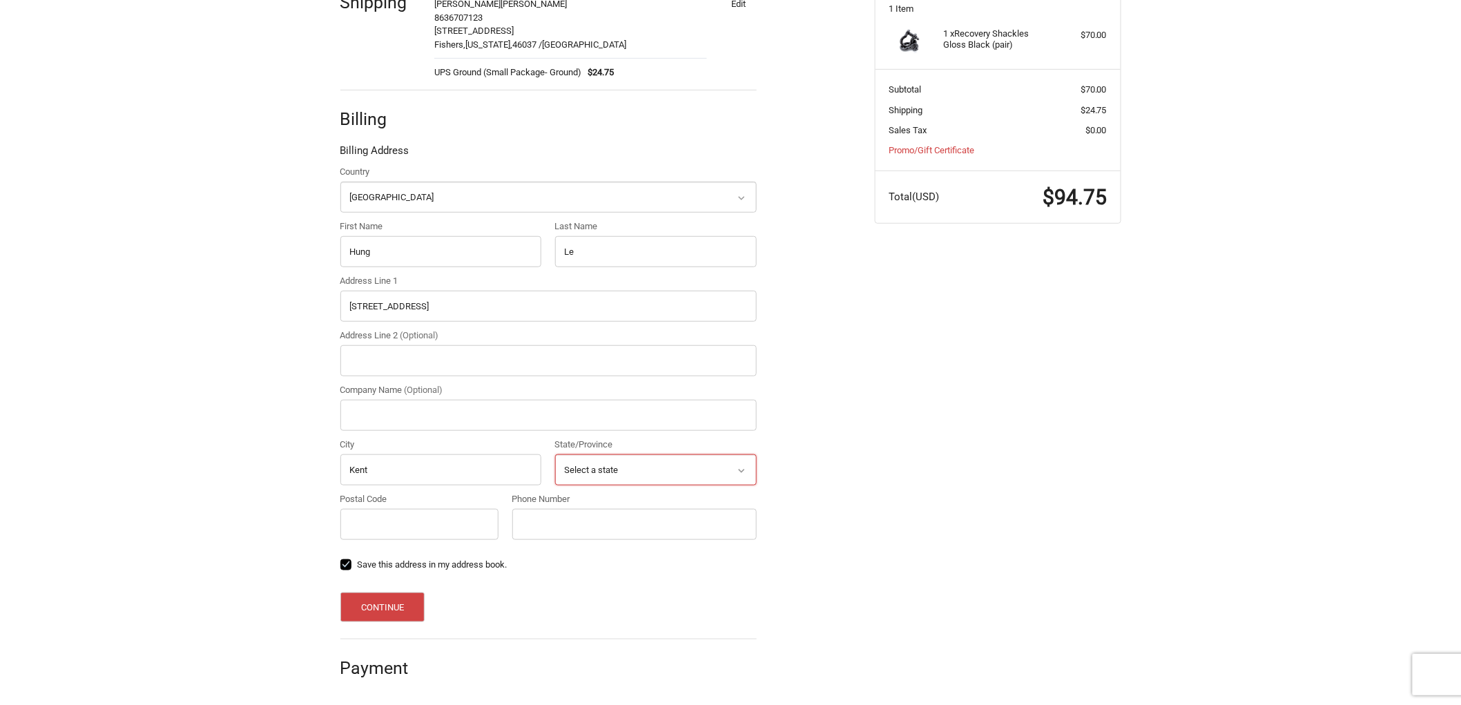
select select "WA"
drag, startPoint x: 957, startPoint y: 488, endPoint x: 935, endPoint y: 489, distance: 22.1
click at [935, 489] on div "Customer garretttatebrittany@gmail.com Sign Out Shipping Rachel James 863670712…" at bounding box center [730, 313] width 829 height 784
drag, startPoint x: 631, startPoint y: 517, endPoint x: 459, endPoint y: 523, distance: 172.1
click at [626, 517] on input "Phone Number" at bounding box center [634, 524] width 244 height 31
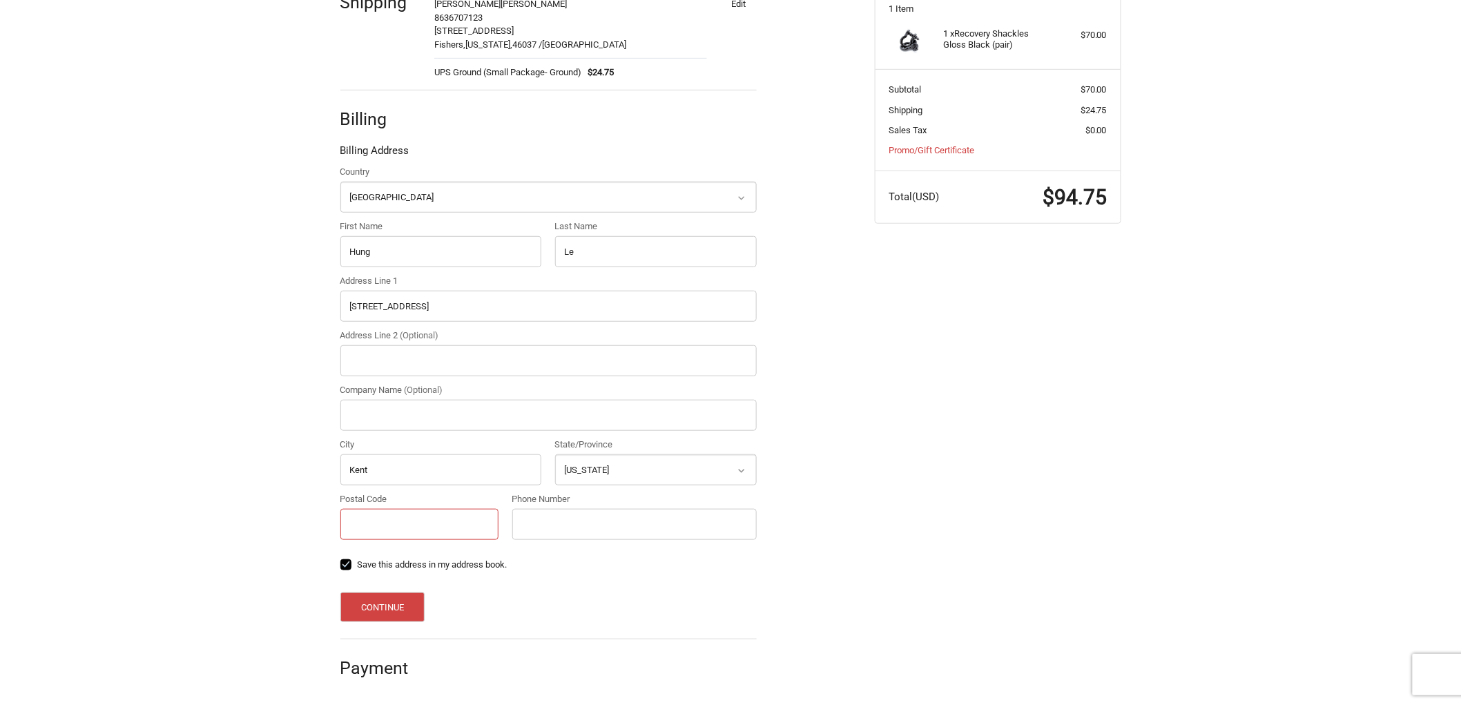
click at [388, 522] on input "Postal Code" at bounding box center [419, 524] width 159 height 31
paste input "98031"
type input "98031"
click at [629, 522] on input "Phone Number" at bounding box center [634, 524] width 244 height 31
drag, startPoint x: 606, startPoint y: 522, endPoint x: 597, endPoint y: 530, distance: 12.7
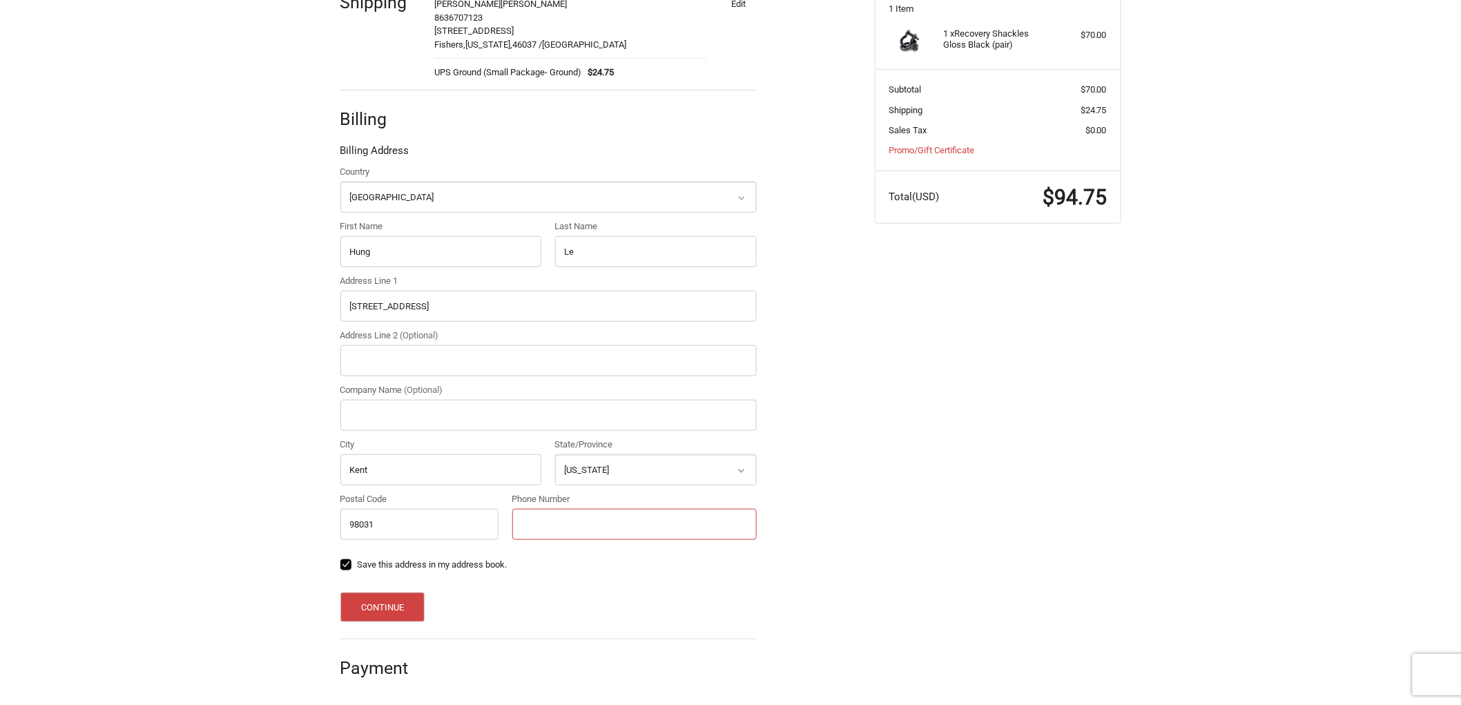
click at [605, 522] on input "Phone Number" at bounding box center [634, 524] width 244 height 31
paste input "2062055488"
type input "2062055488"
click at [417, 598] on button "Continue" at bounding box center [382, 608] width 85 height 30
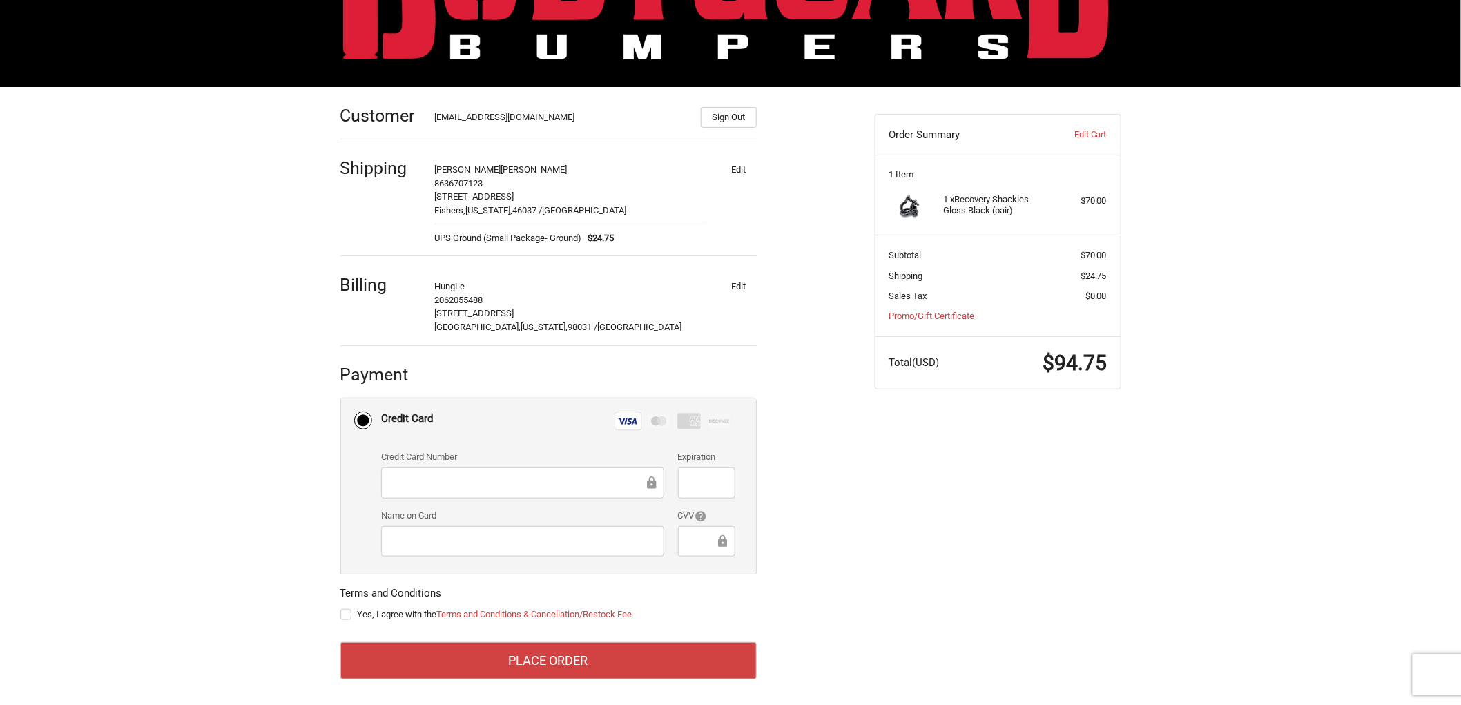
scroll to position [125, 0]
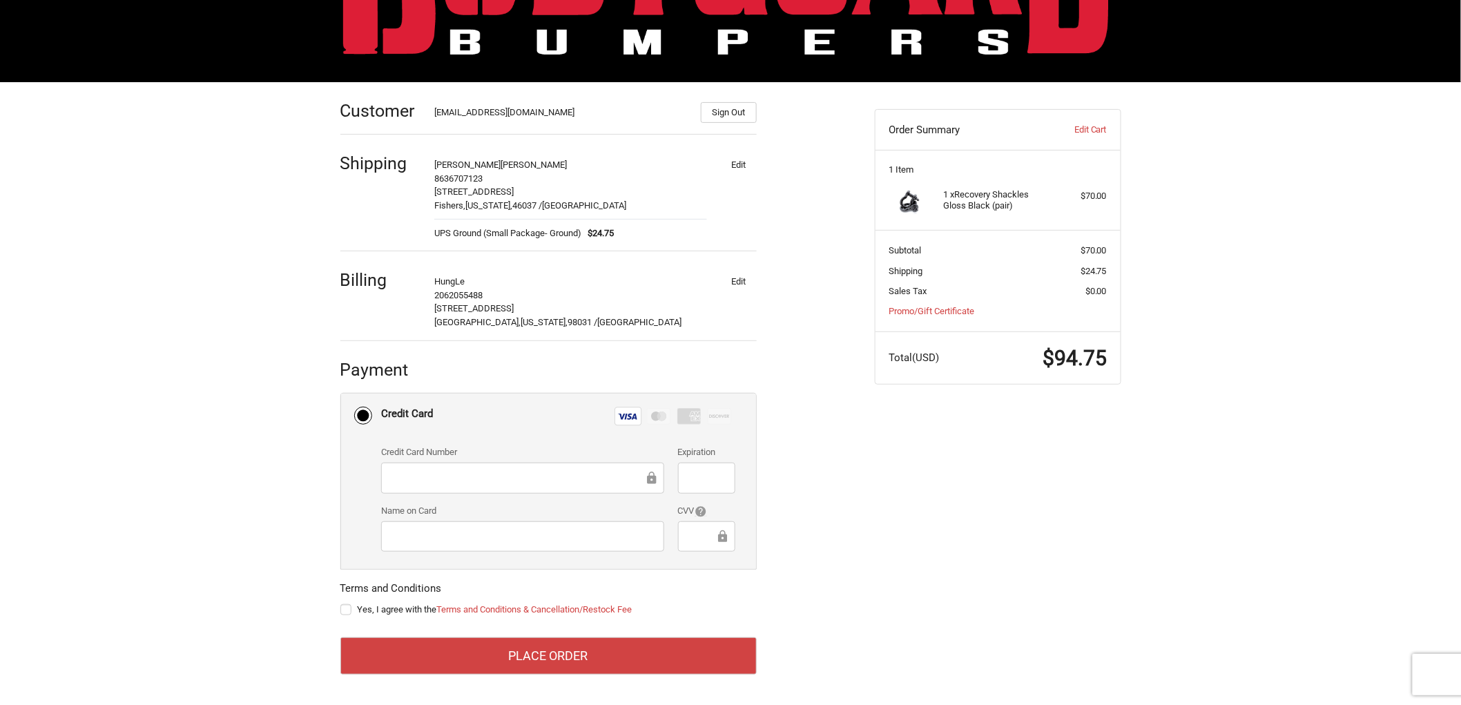
drag, startPoint x: 376, startPoint y: 615, endPoint x: 284, endPoint y: 608, distance: 92.9
click at [376, 615] on label "Yes, I agree with the Terms and Conditions & Cancellation/Restock Fee" at bounding box center [548, 609] width 416 height 11
click at [341, 604] on input "Yes, I agree with the Terms and Conditions & Cancellation/Restock Fee" at bounding box center [340, 603] width 1 height 1
checkbox input "true"
click at [213, 597] on div "Customer garretttatebrittany@gmail.com Sign Out Shipping Rachel James 863670712…" at bounding box center [730, 393] width 1461 height 623
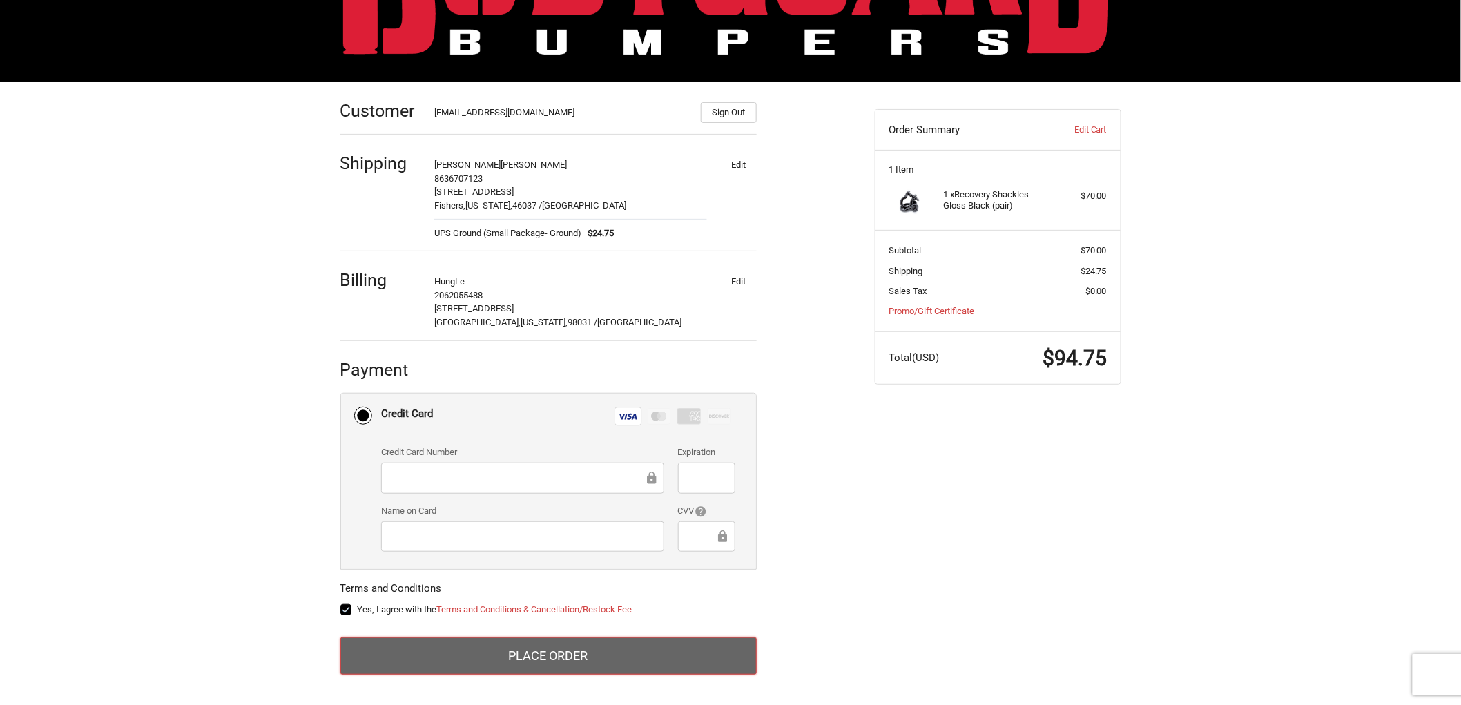
click at [447, 634] on button "Place Order" at bounding box center [548, 655] width 416 height 37
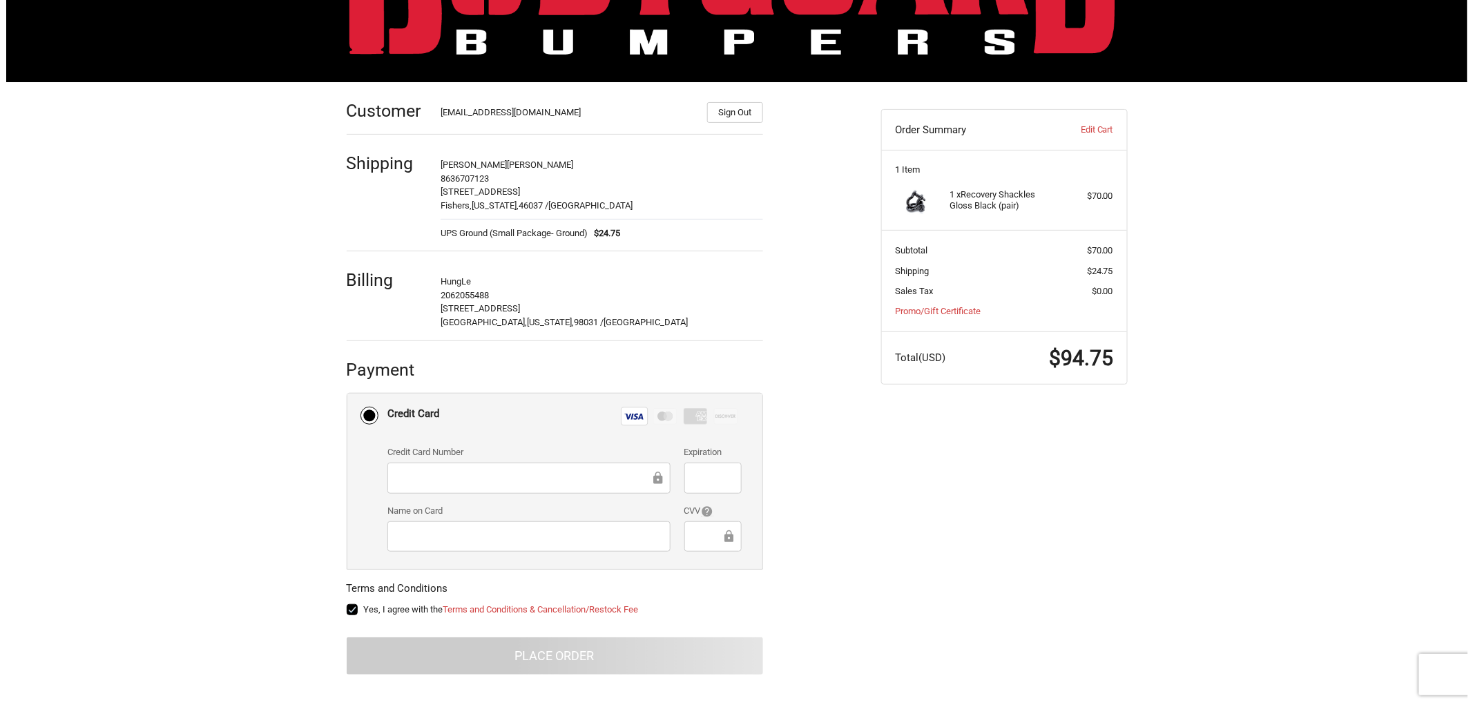
scroll to position [0, 0]
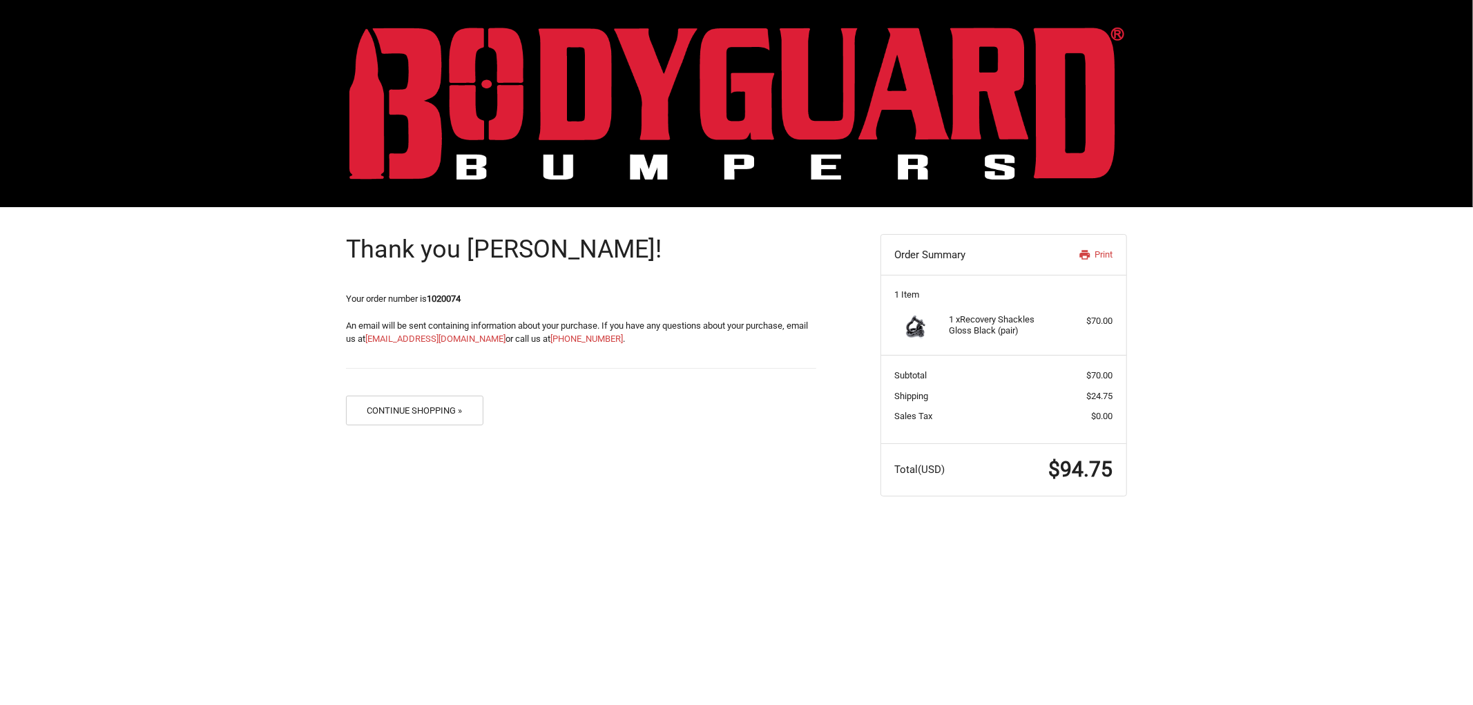
click at [452, 300] on strong "1020074" at bounding box center [444, 299] width 34 height 10
copy strong "1020074"
